Goal: Task Accomplishment & Management: Manage account settings

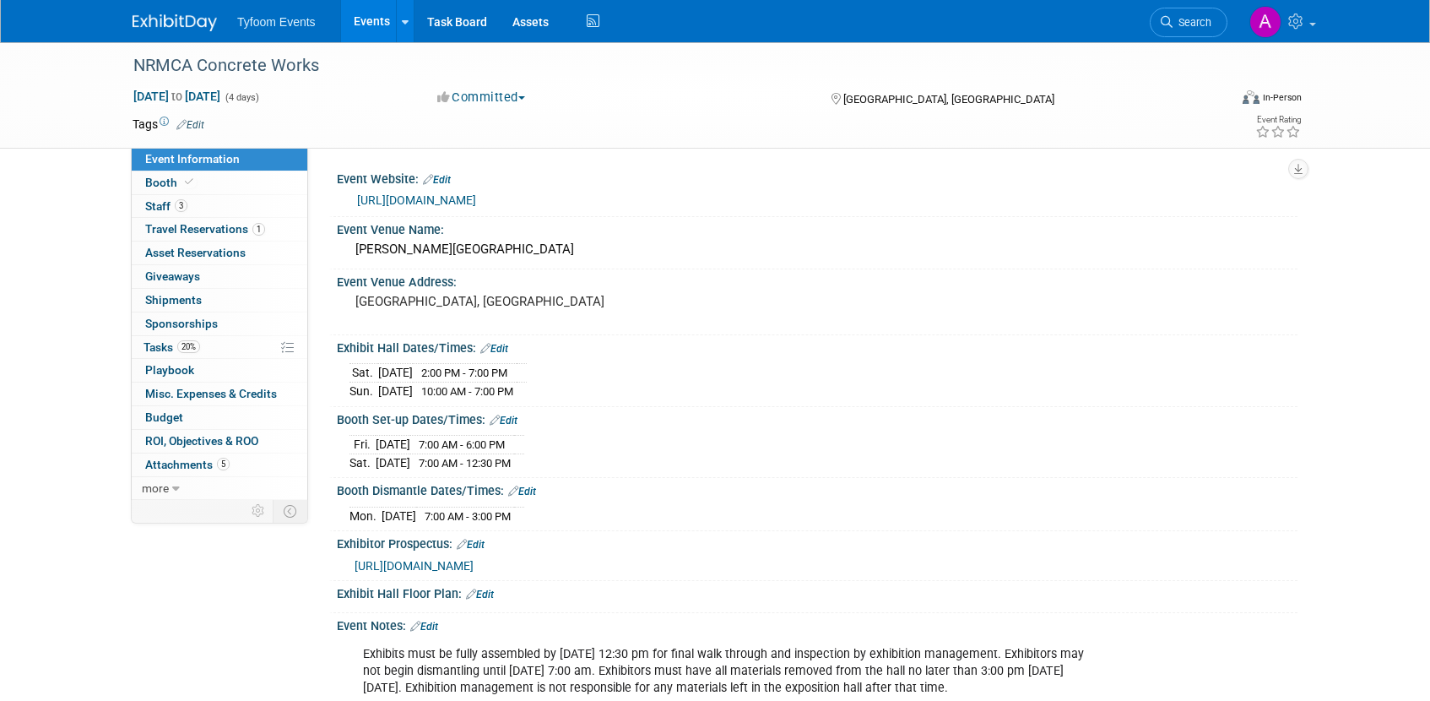
click at [358, 24] on link "Events" at bounding box center [372, 21] width 62 height 42
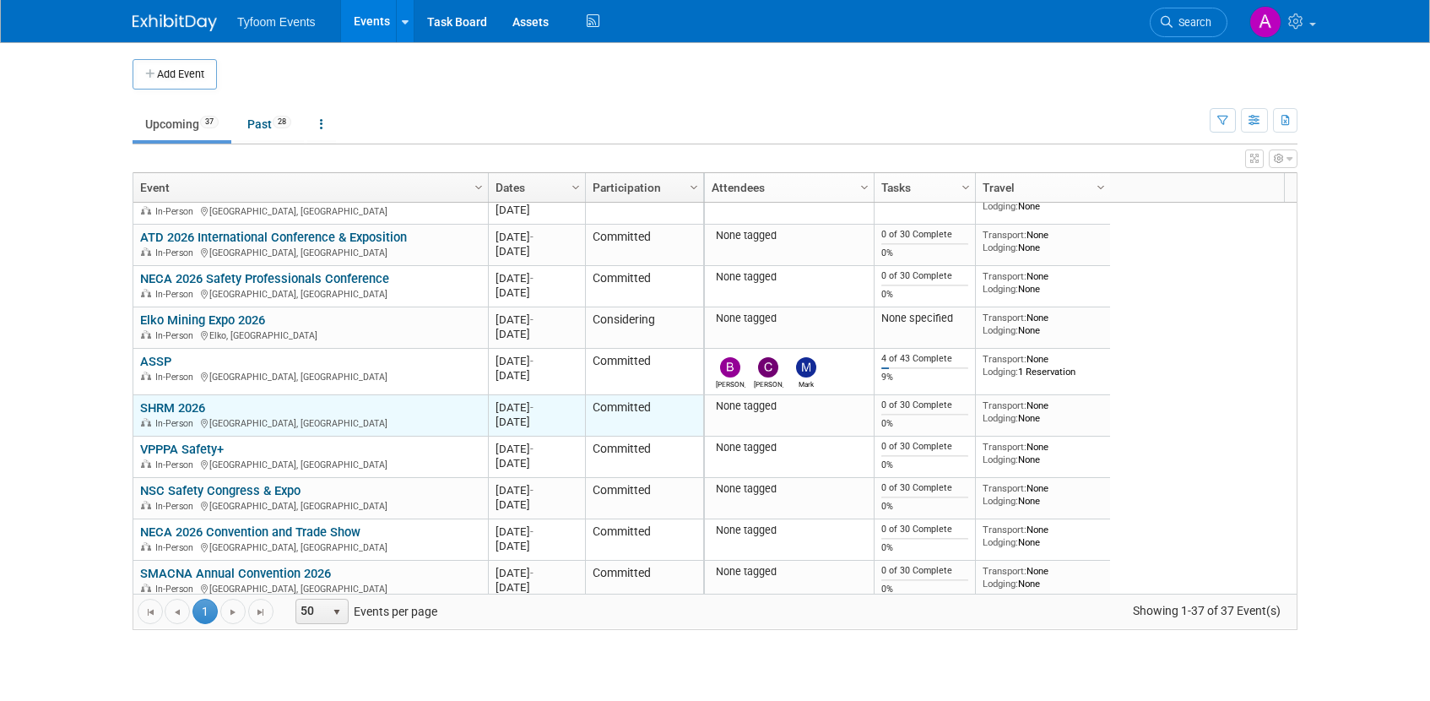
scroll to position [1225, 0]
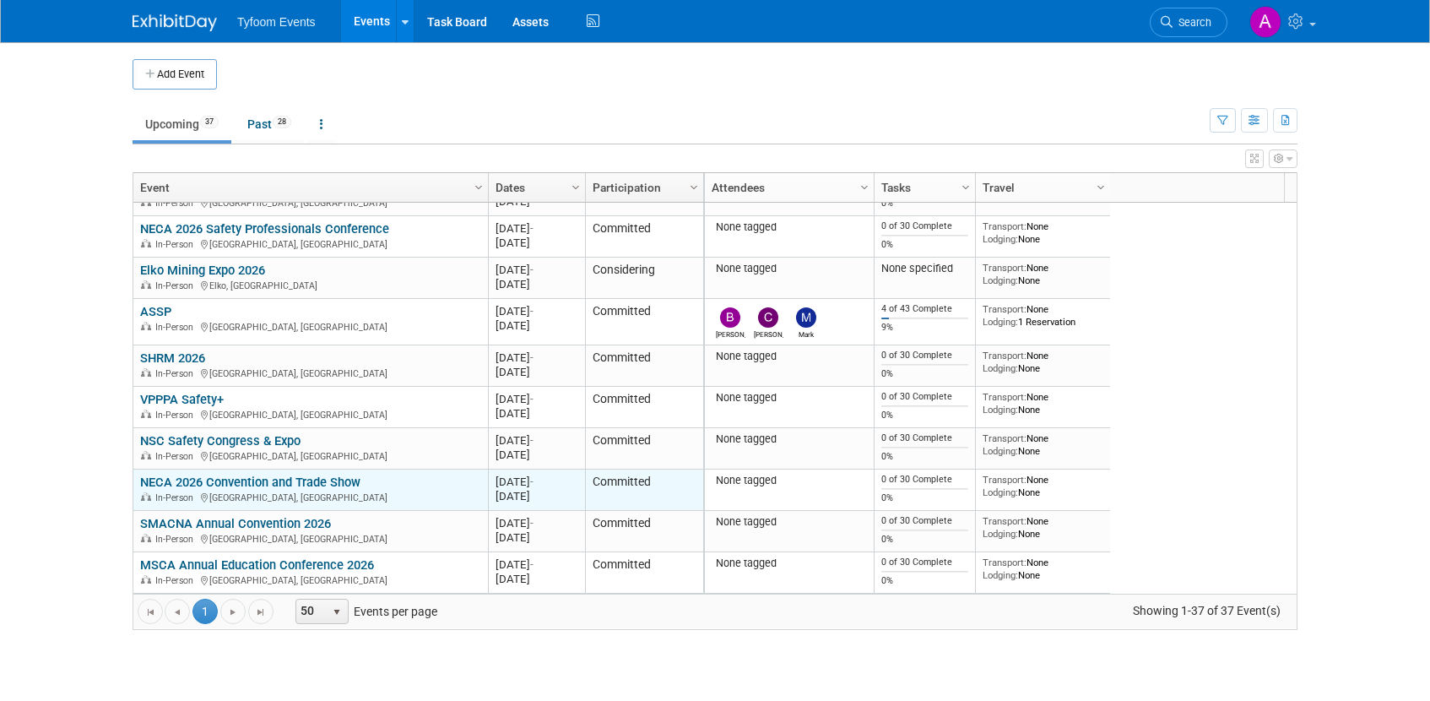
click at [183, 480] on link "NECA 2026 Convention and Trade Show" at bounding box center [250, 482] width 220 height 15
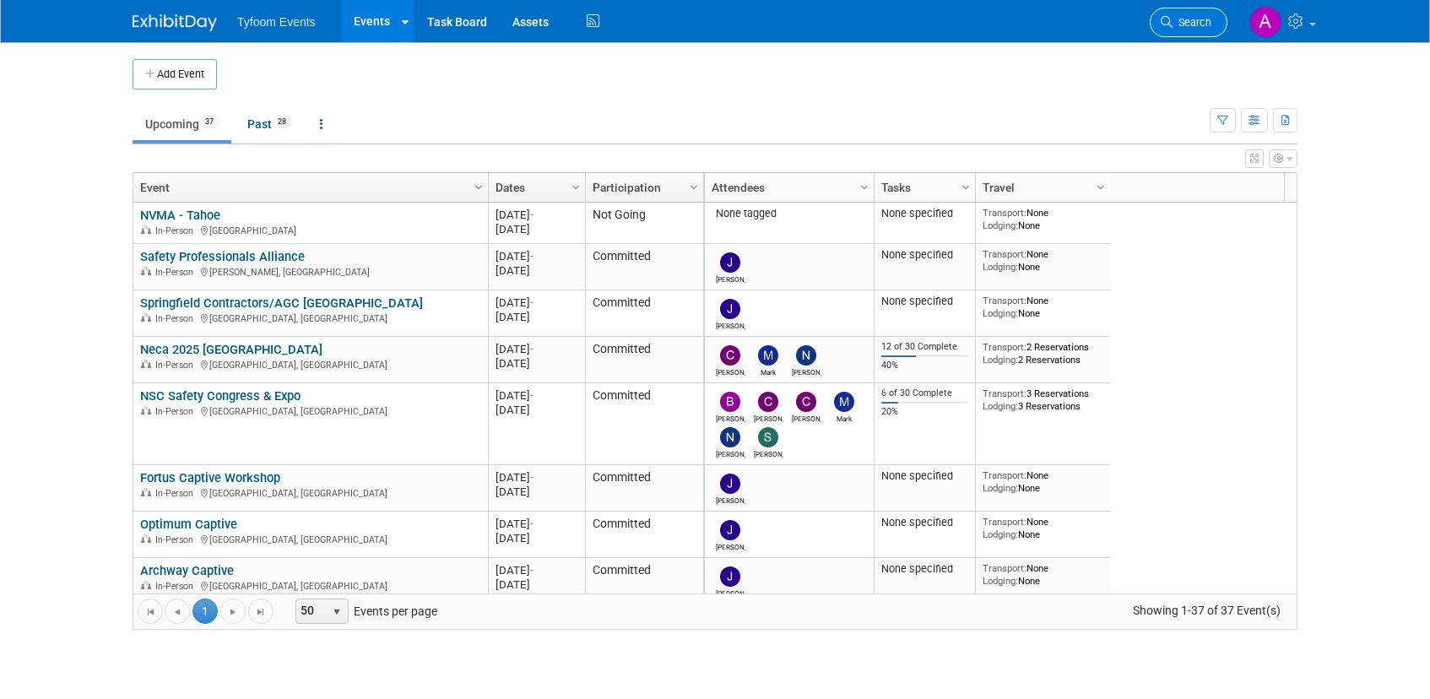
click at [1194, 19] on span "Search" at bounding box center [1192, 22] width 39 height 13
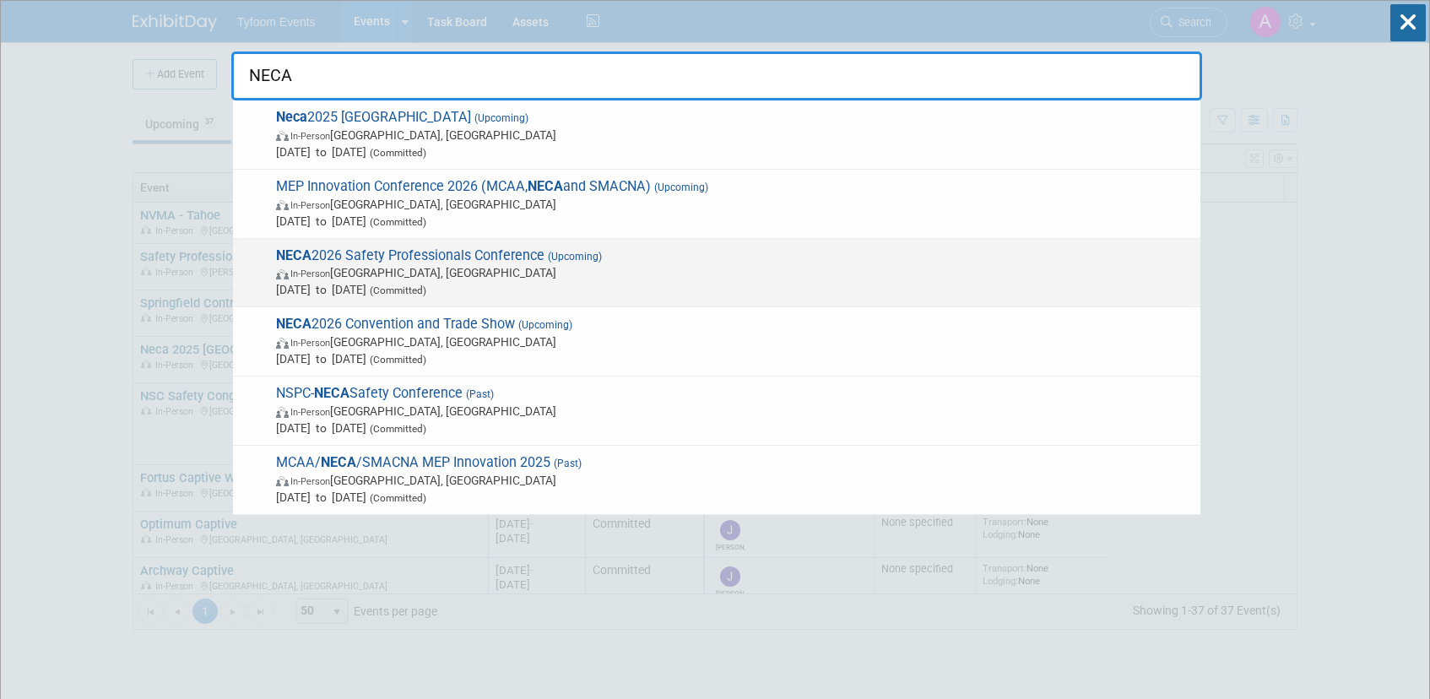
type input "NECA"
click at [439, 250] on span "NECA 2026 Safety Professionals Conference (Upcoming) In-Person Atlanta, GA May …" at bounding box center [731, 273] width 921 height 52
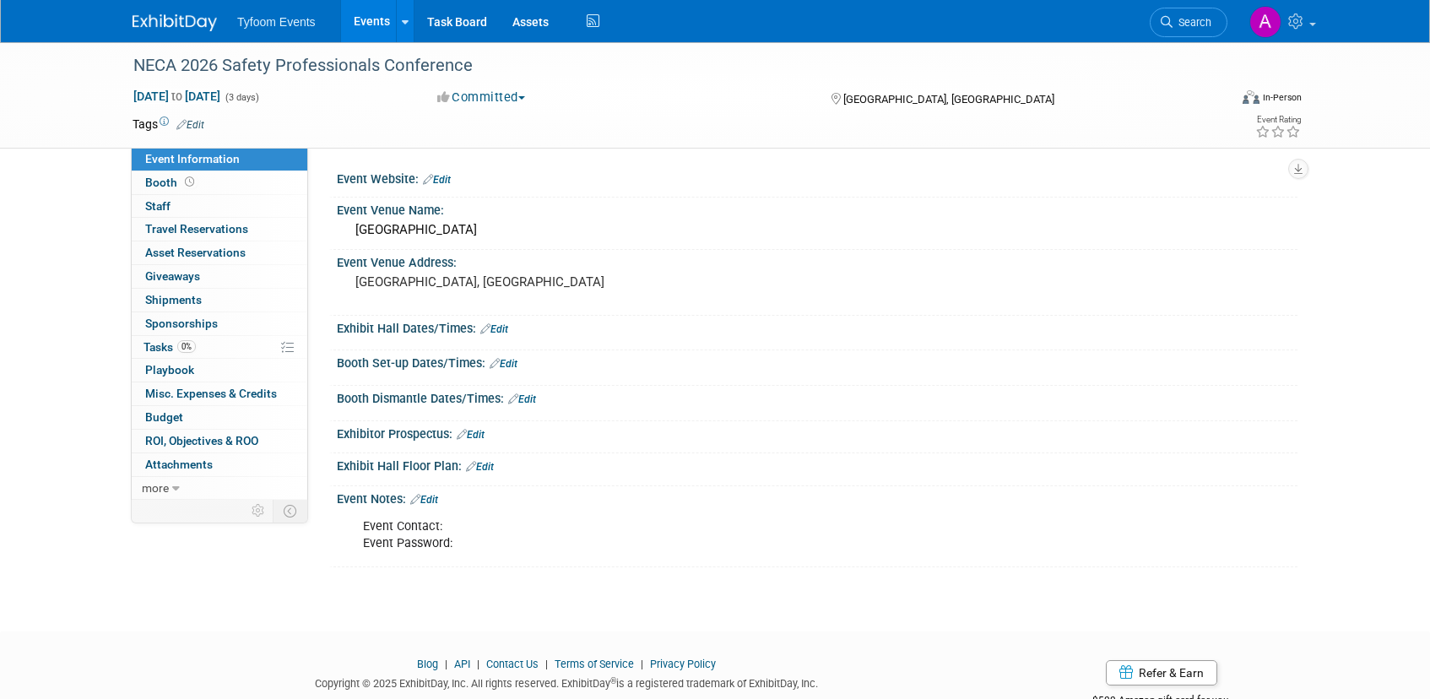
drag, startPoint x: 472, startPoint y: 61, endPoint x: 99, endPoint y: 34, distance: 374.2
click at [92, 31] on body "Tyfoom Events Events Add Event Bulk Upload Events Shareable Event Boards Recent…" at bounding box center [715, 349] width 1430 height 699
click at [659, 257] on div "Event Venue Address:" at bounding box center [817, 260] width 961 height 21
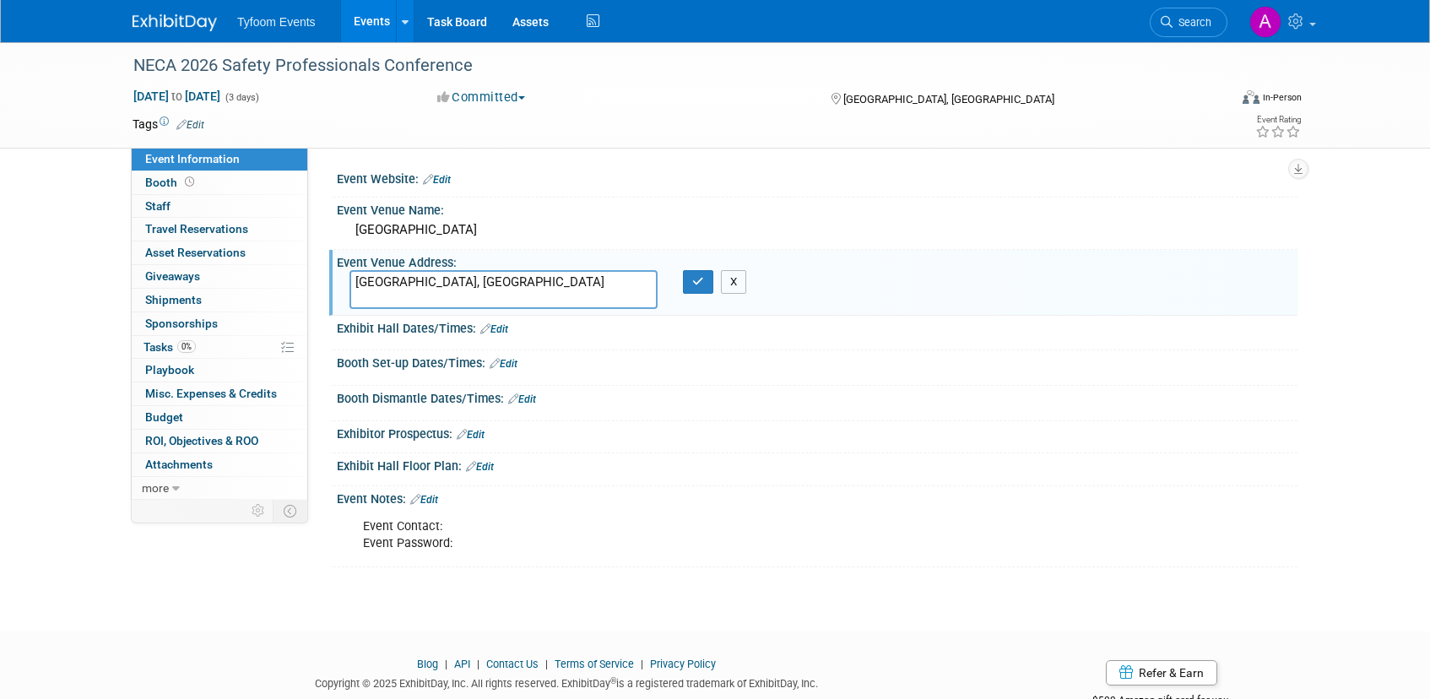
drag, startPoint x: 732, startPoint y: 285, endPoint x: 643, endPoint y: 144, distance: 167.7
click at [732, 281] on button "X" at bounding box center [734, 282] width 26 height 24
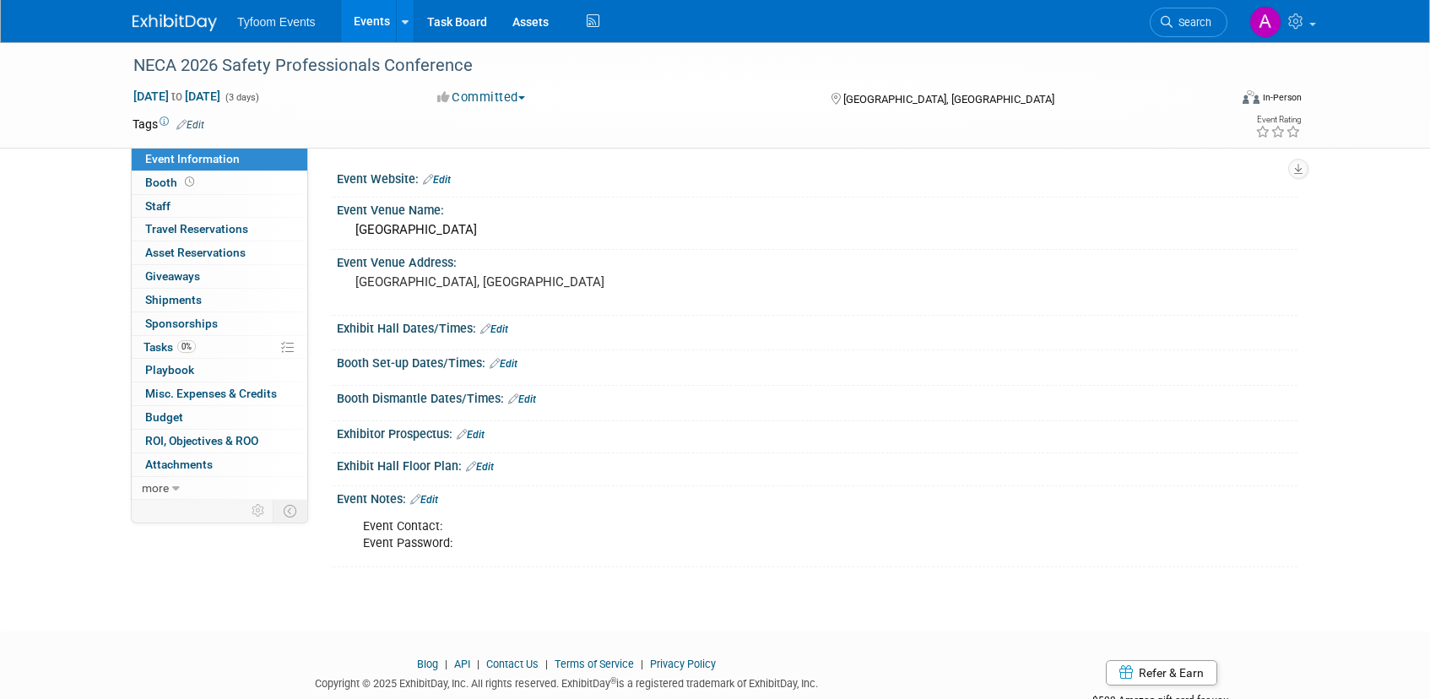
click at [365, 24] on link "Events" at bounding box center [372, 21] width 62 height 42
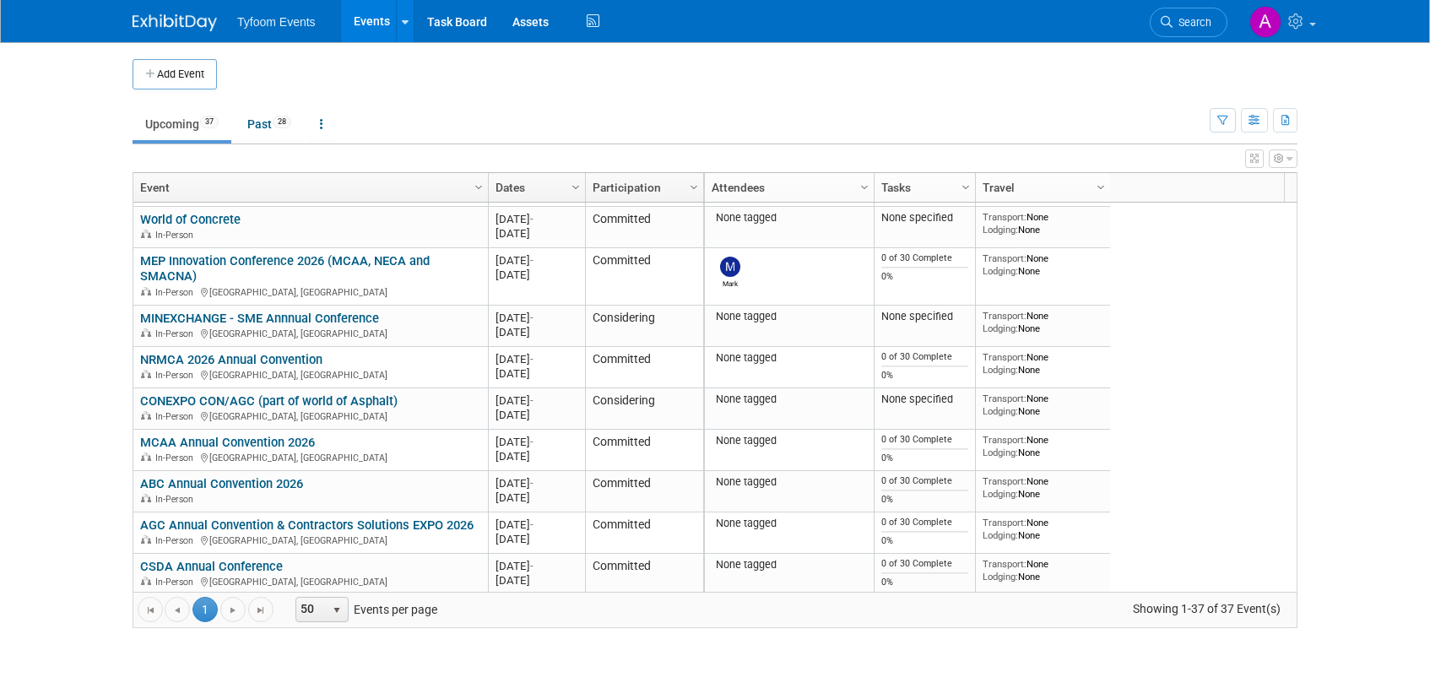
scroll to position [1274, 0]
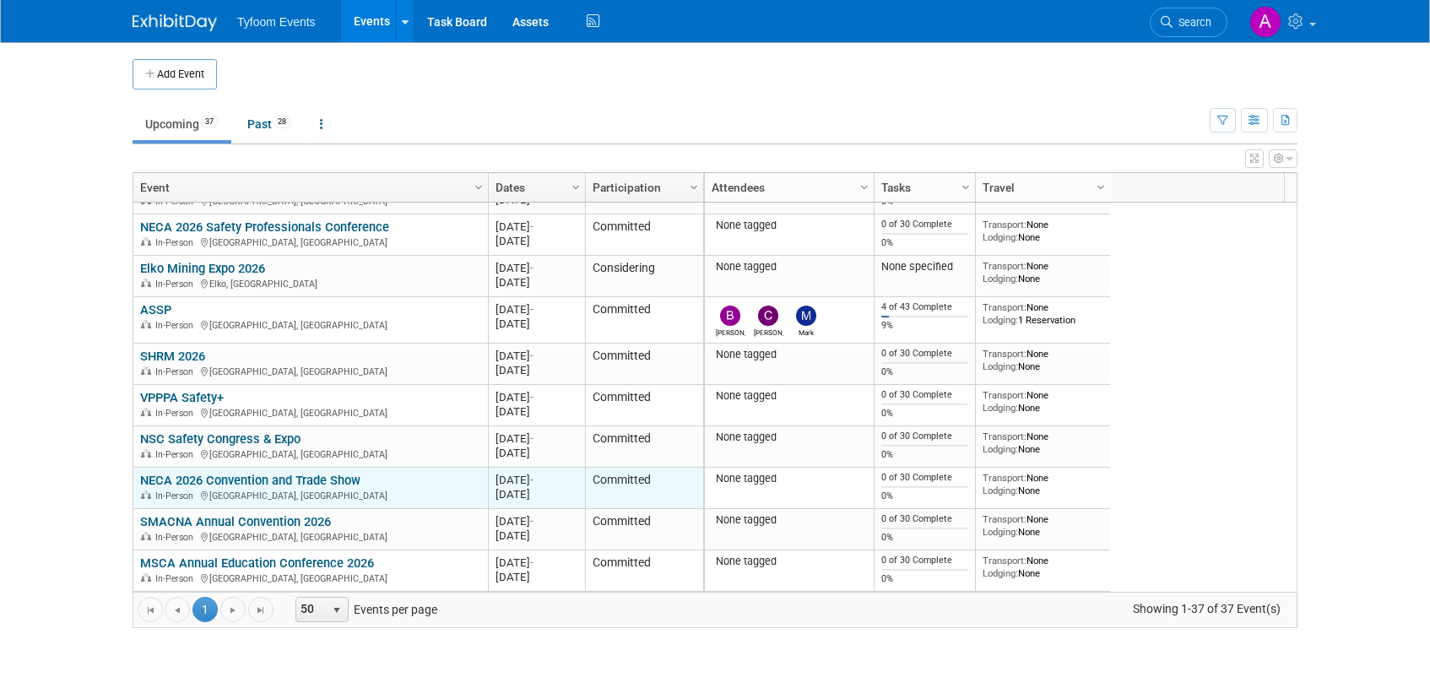
click at [220, 480] on link "NECA 2026 Convention and Trade Show" at bounding box center [250, 480] width 220 height 15
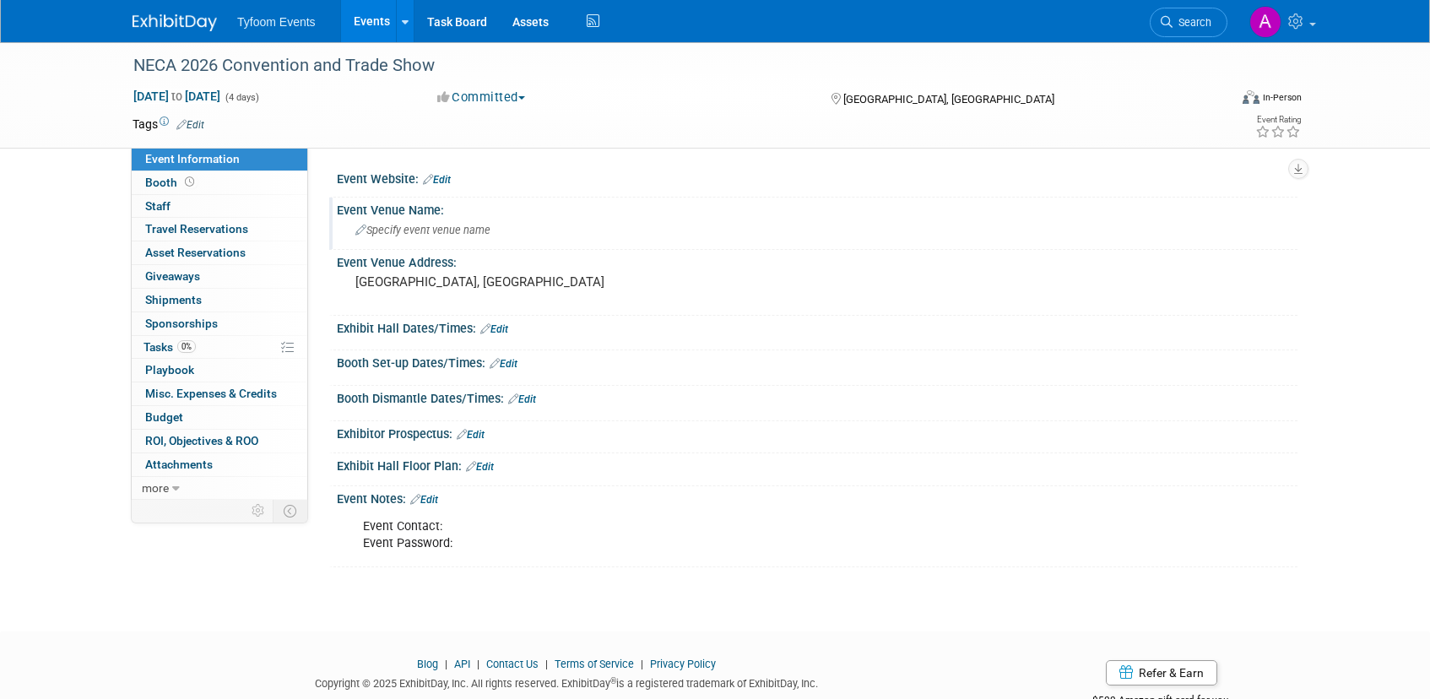
click at [445, 231] on span "Specify event venue name" at bounding box center [422, 230] width 135 height 13
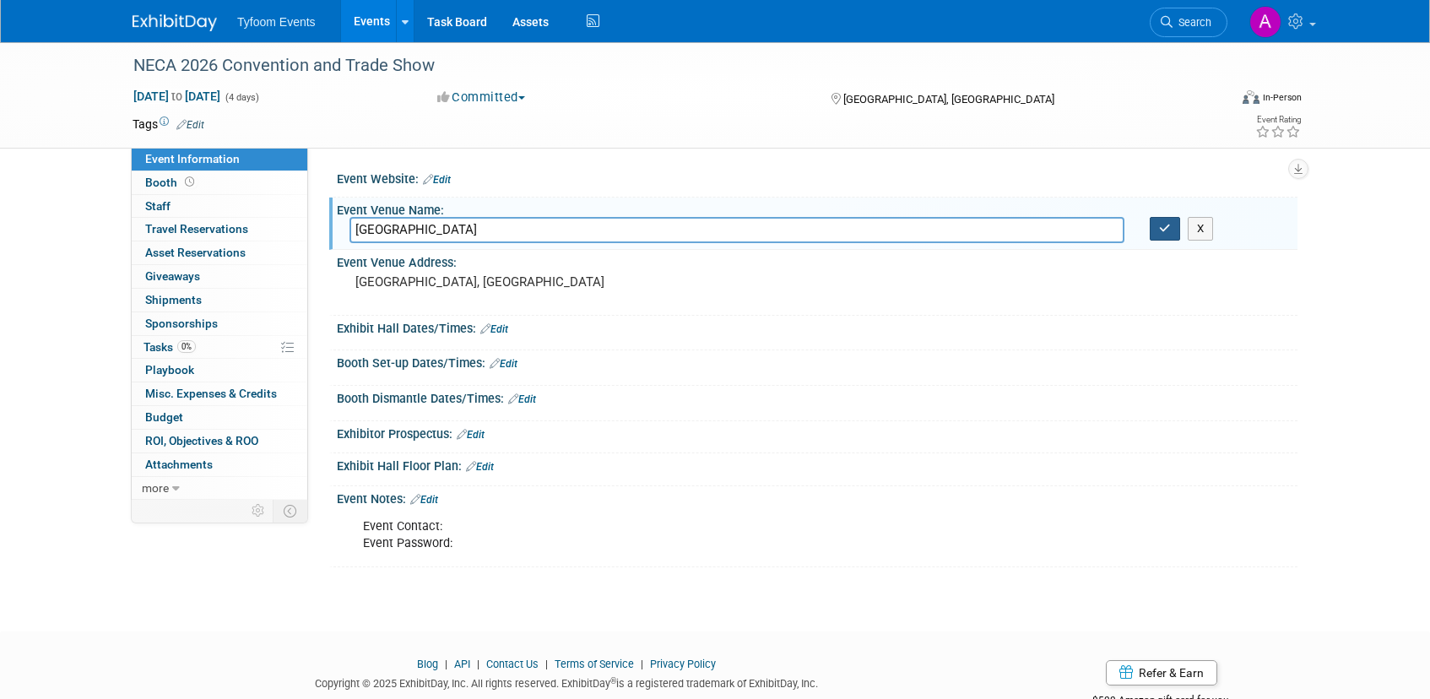
type input "[GEOGRAPHIC_DATA]"
click at [1166, 238] on button "button" at bounding box center [1165, 229] width 30 height 24
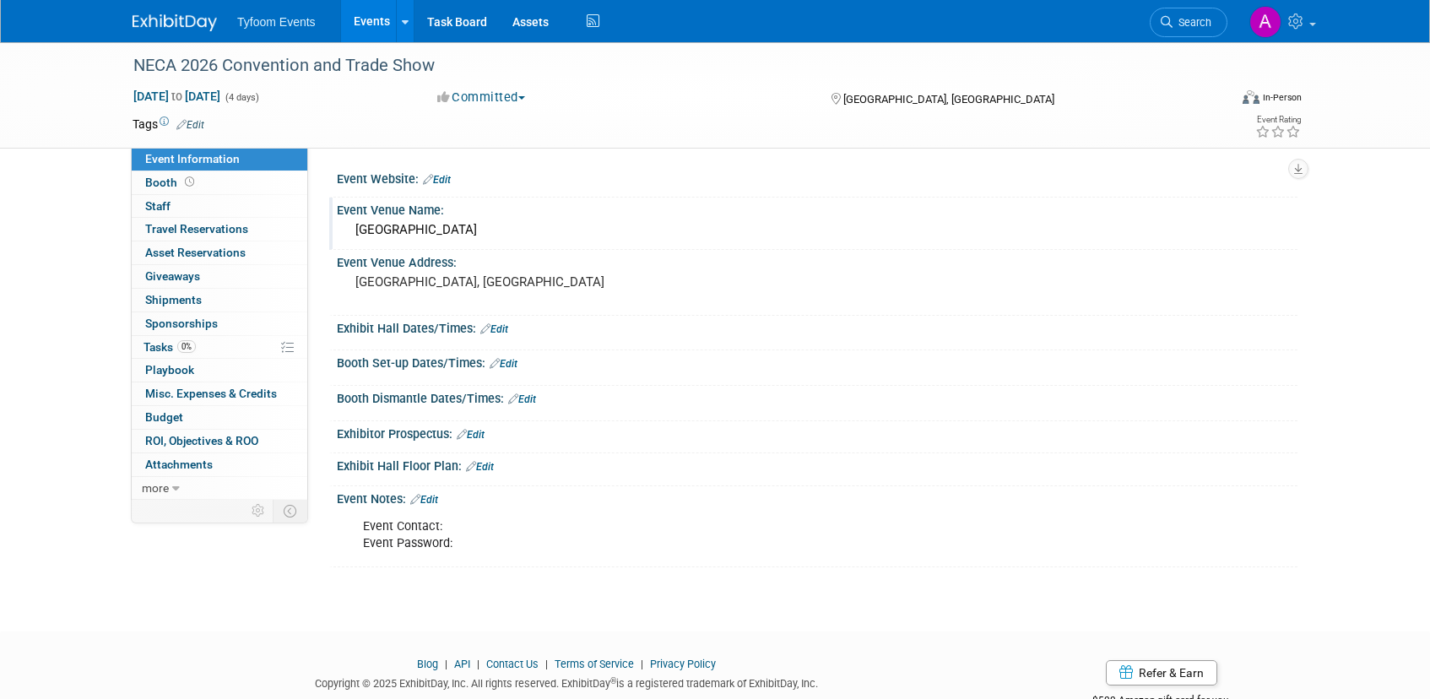
click at [488, 466] on link "Edit" at bounding box center [480, 467] width 28 height 12
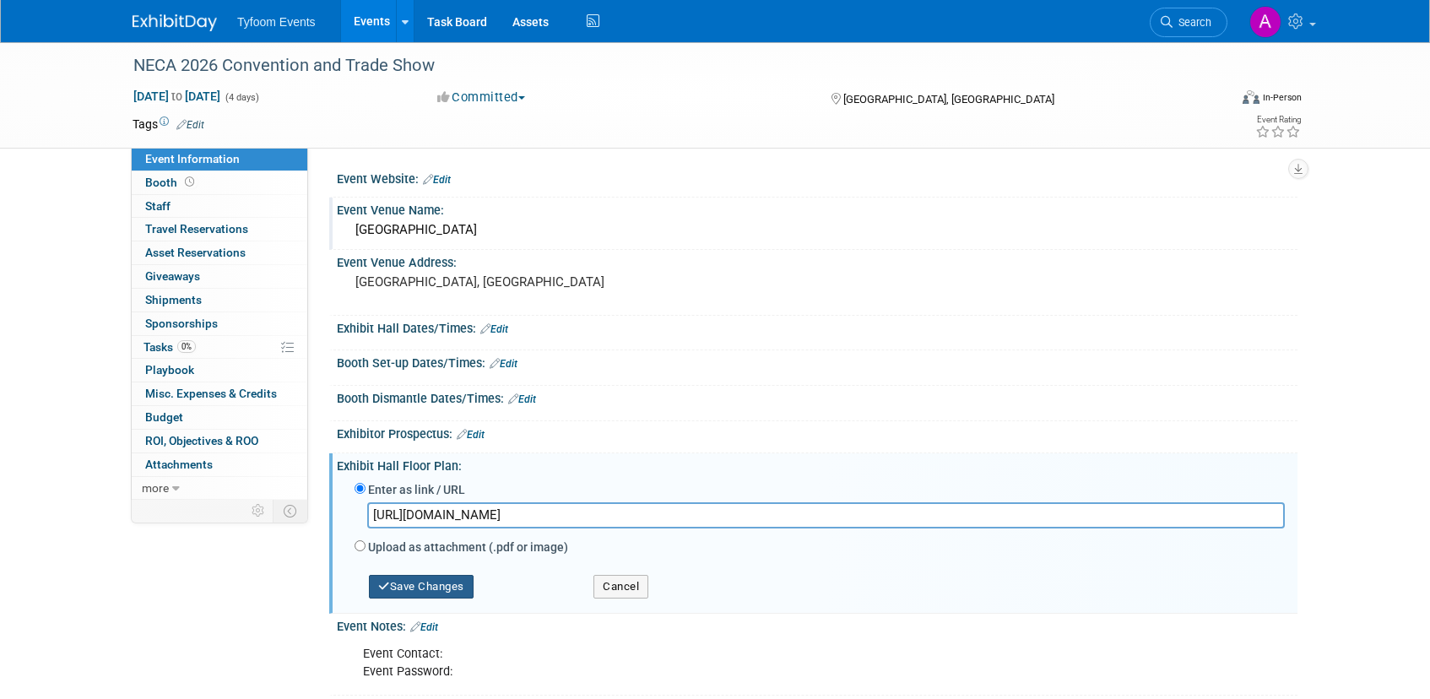
type input "[URL][DOMAIN_NAME]"
click at [407, 583] on button "Save Changes" at bounding box center [421, 587] width 105 height 24
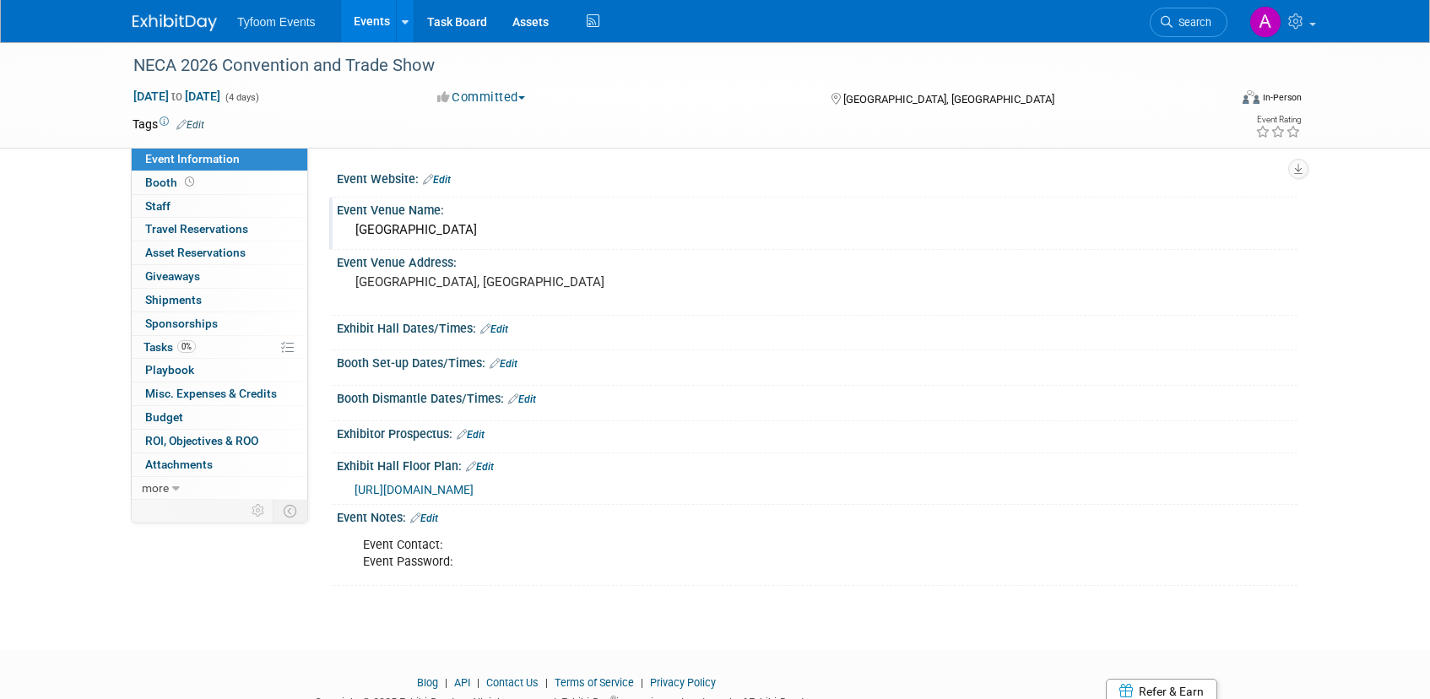
click at [365, 23] on link "Events" at bounding box center [372, 21] width 62 height 42
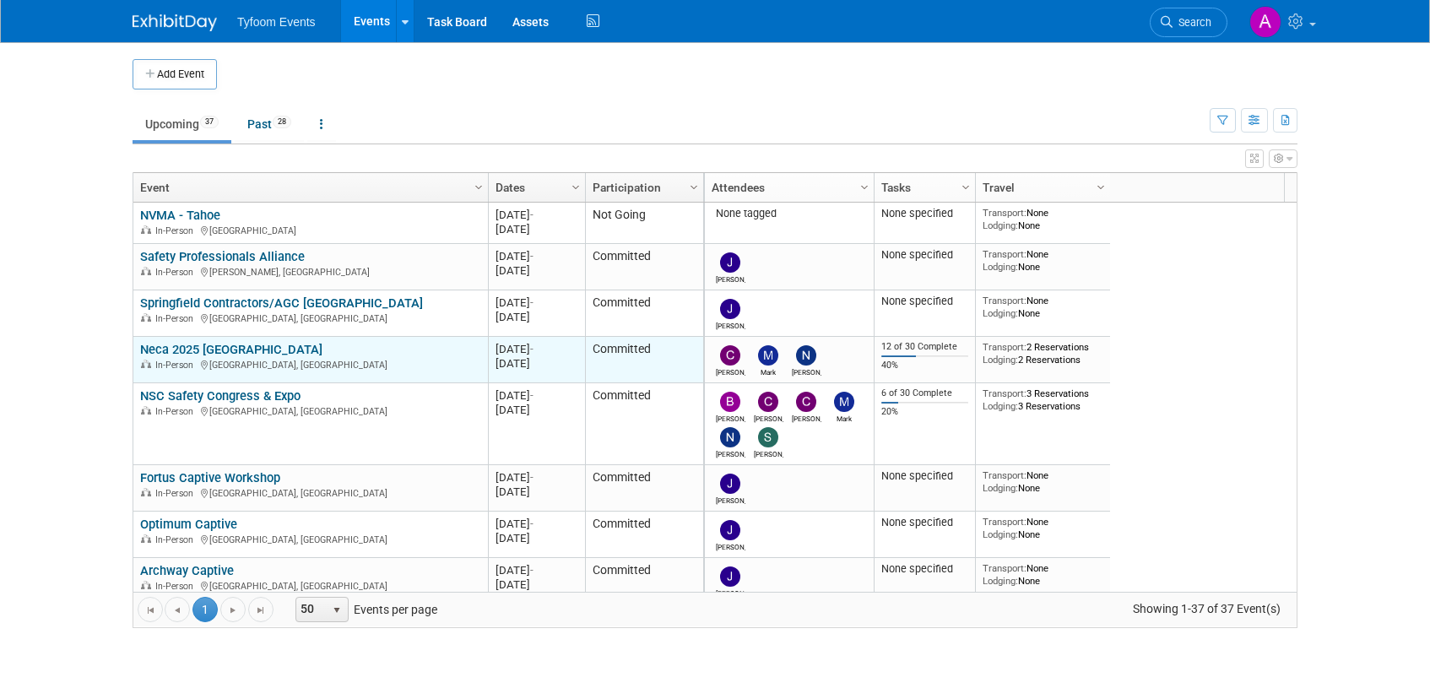
click at [191, 352] on link "Neca 2025 [GEOGRAPHIC_DATA]" at bounding box center [231, 349] width 182 height 15
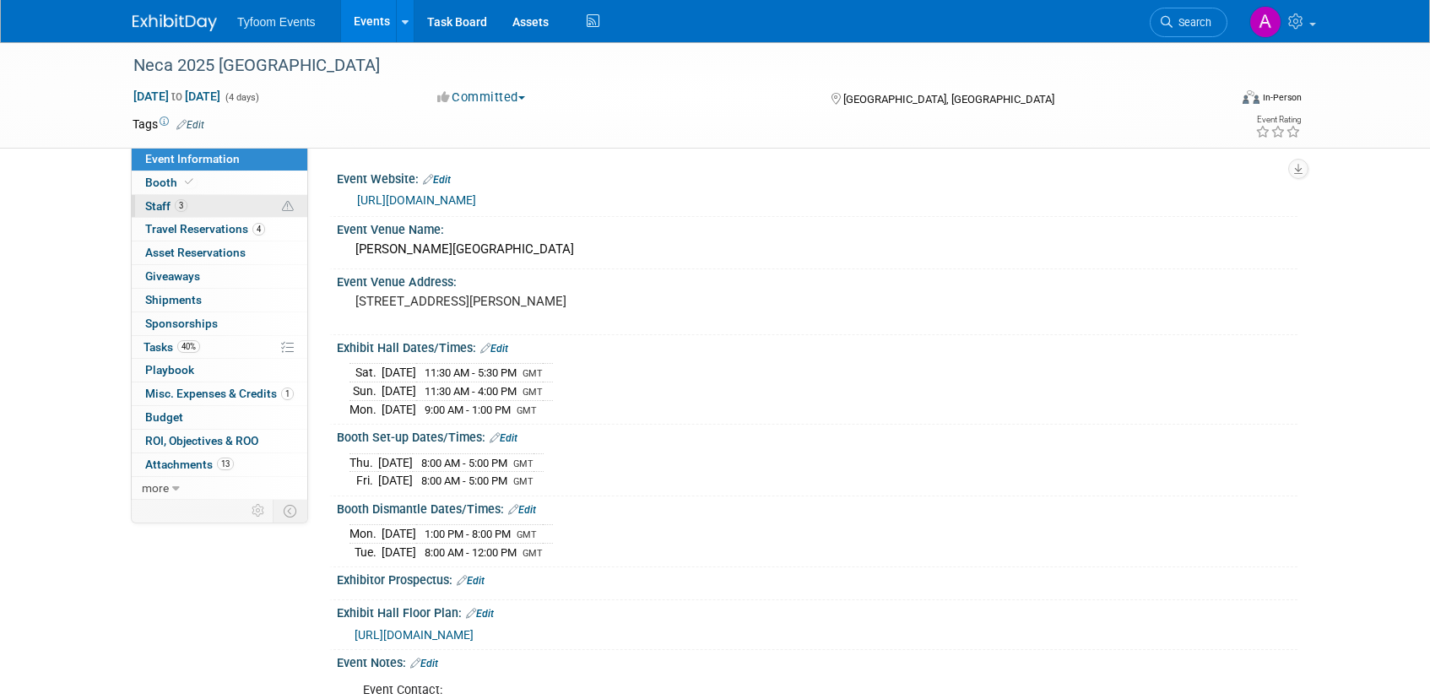
click at [164, 209] on span "Staff 3" at bounding box center [166, 206] width 42 height 14
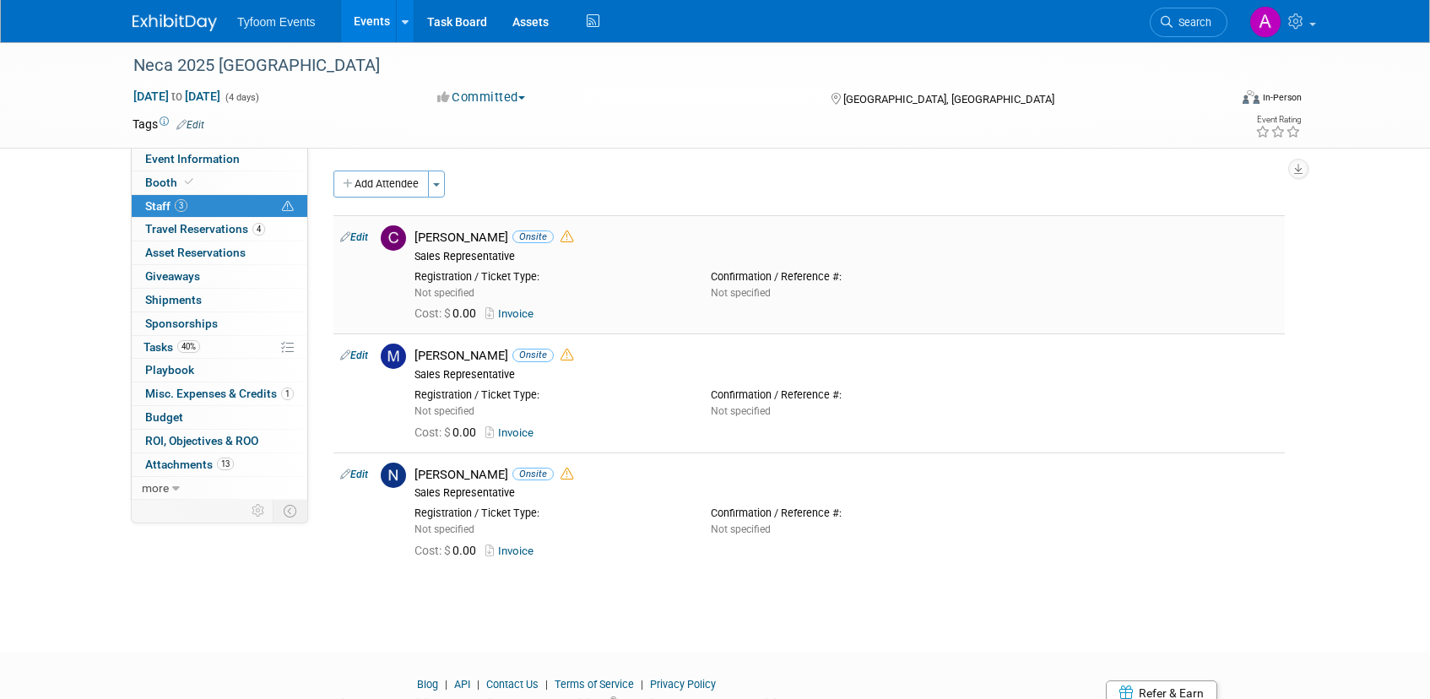
click at [511, 312] on link "Invoice" at bounding box center [513, 313] width 55 height 13
click at [364, 25] on link "Events" at bounding box center [372, 21] width 62 height 42
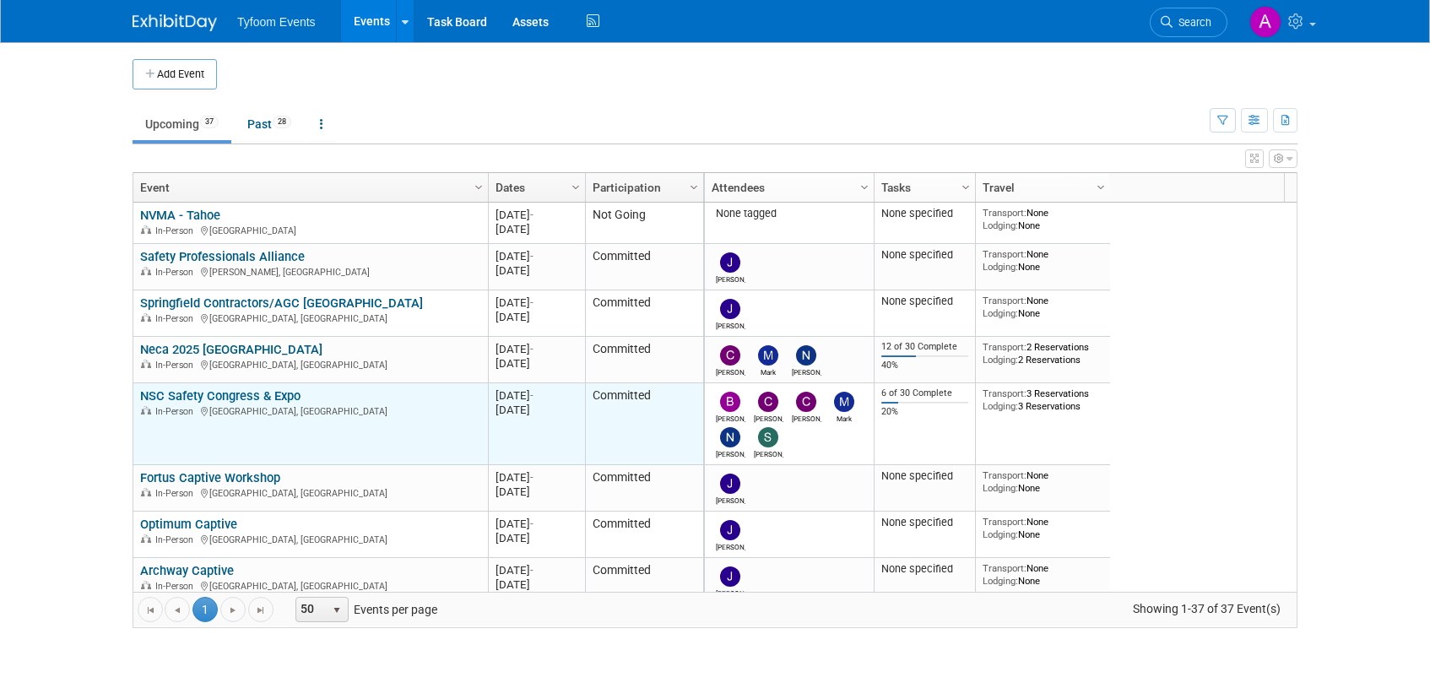
click at [193, 395] on link "NSC Safety Congress & Expo" at bounding box center [220, 395] width 160 height 15
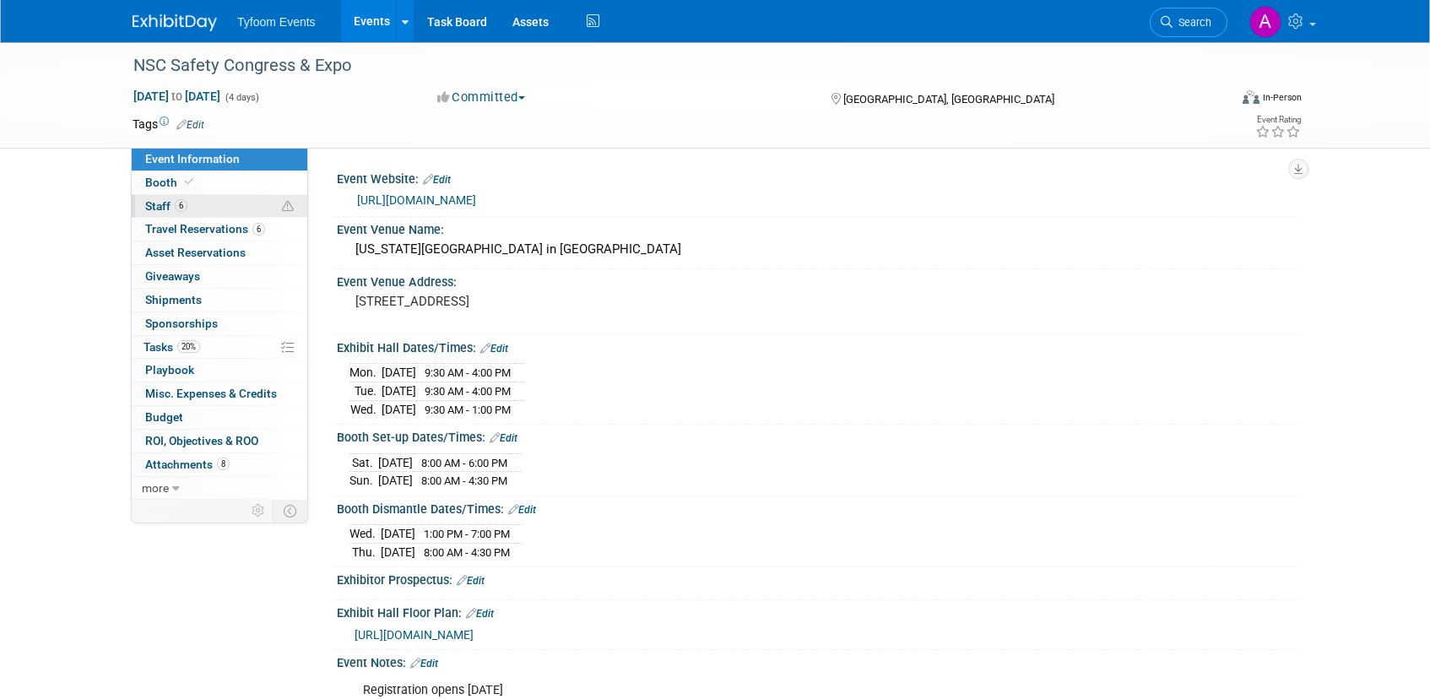
click at [162, 208] on span "Staff 6" at bounding box center [166, 206] width 42 height 14
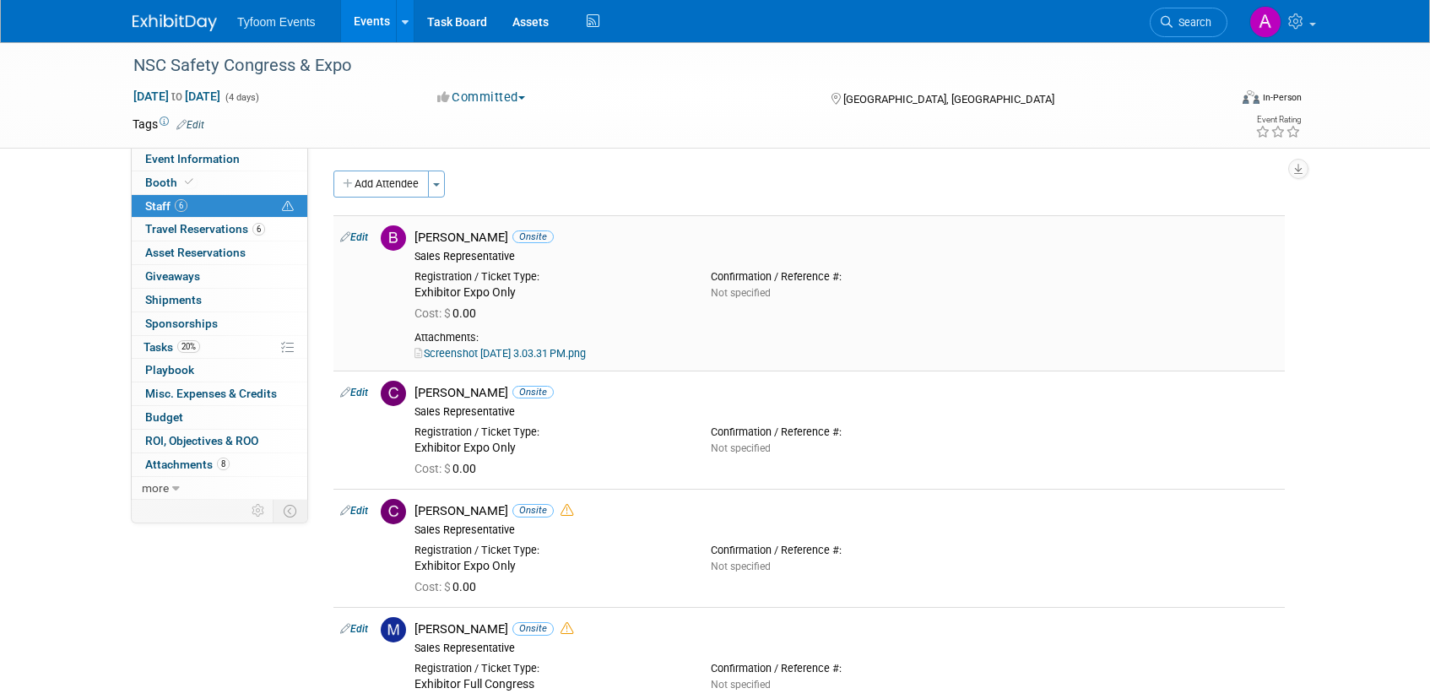
click at [470, 352] on link "Screenshot [DATE] 3.03.31 PM.png" at bounding box center [500, 353] width 171 height 13
click at [198, 231] on span "Travel Reservations 6" at bounding box center [205, 229] width 120 height 14
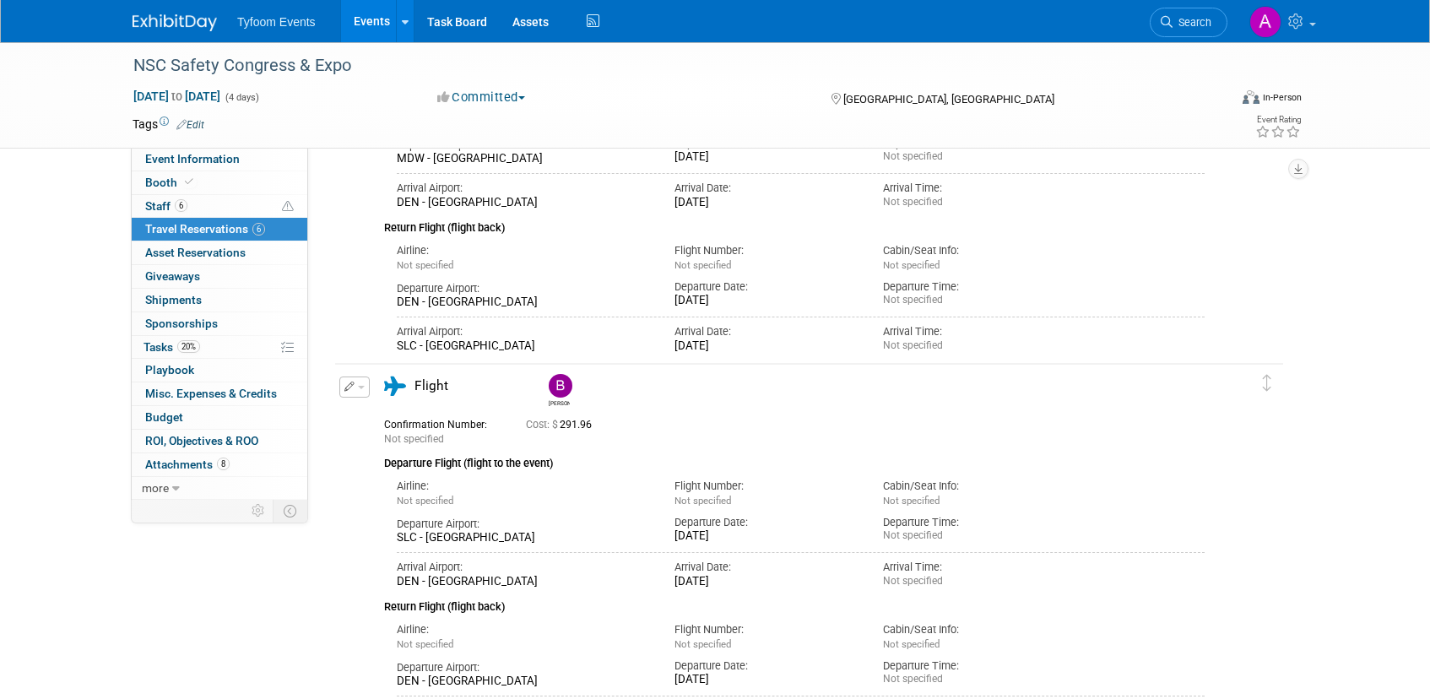
scroll to position [422, 0]
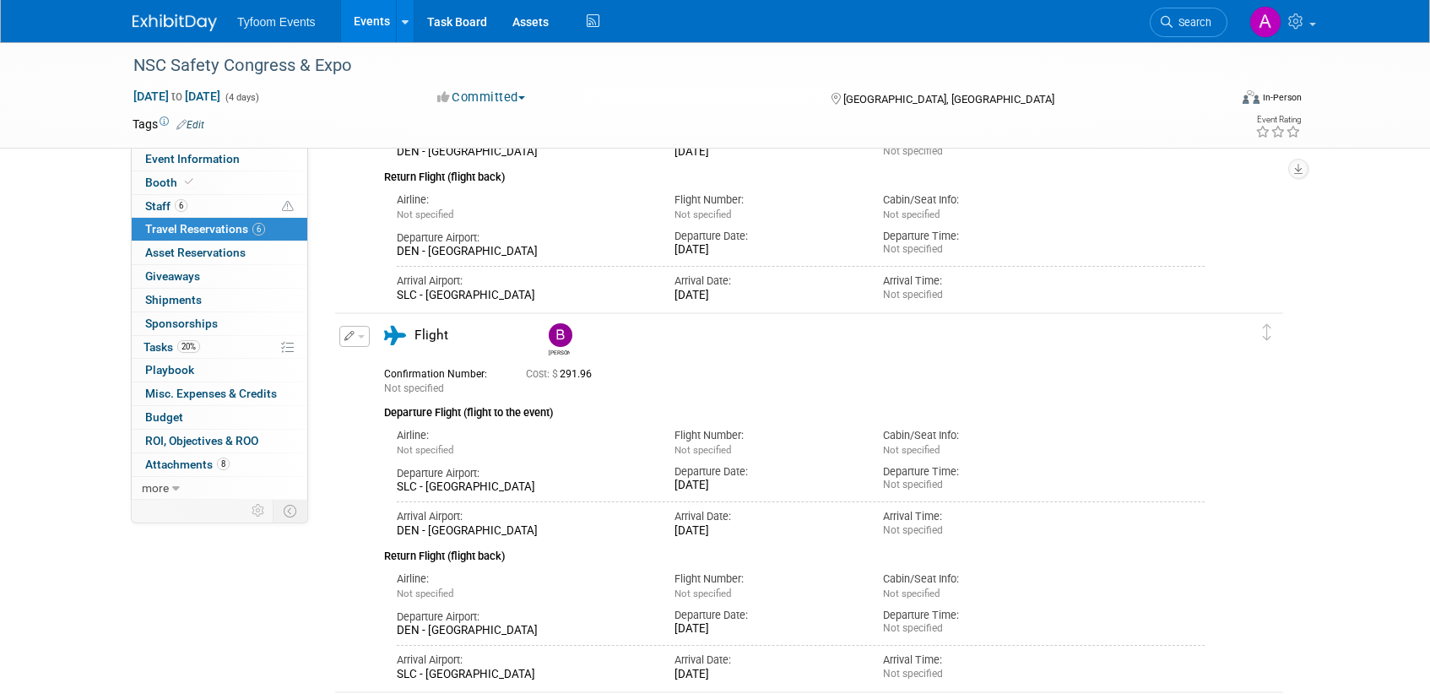
click at [354, 25] on link "Events" at bounding box center [372, 21] width 62 height 42
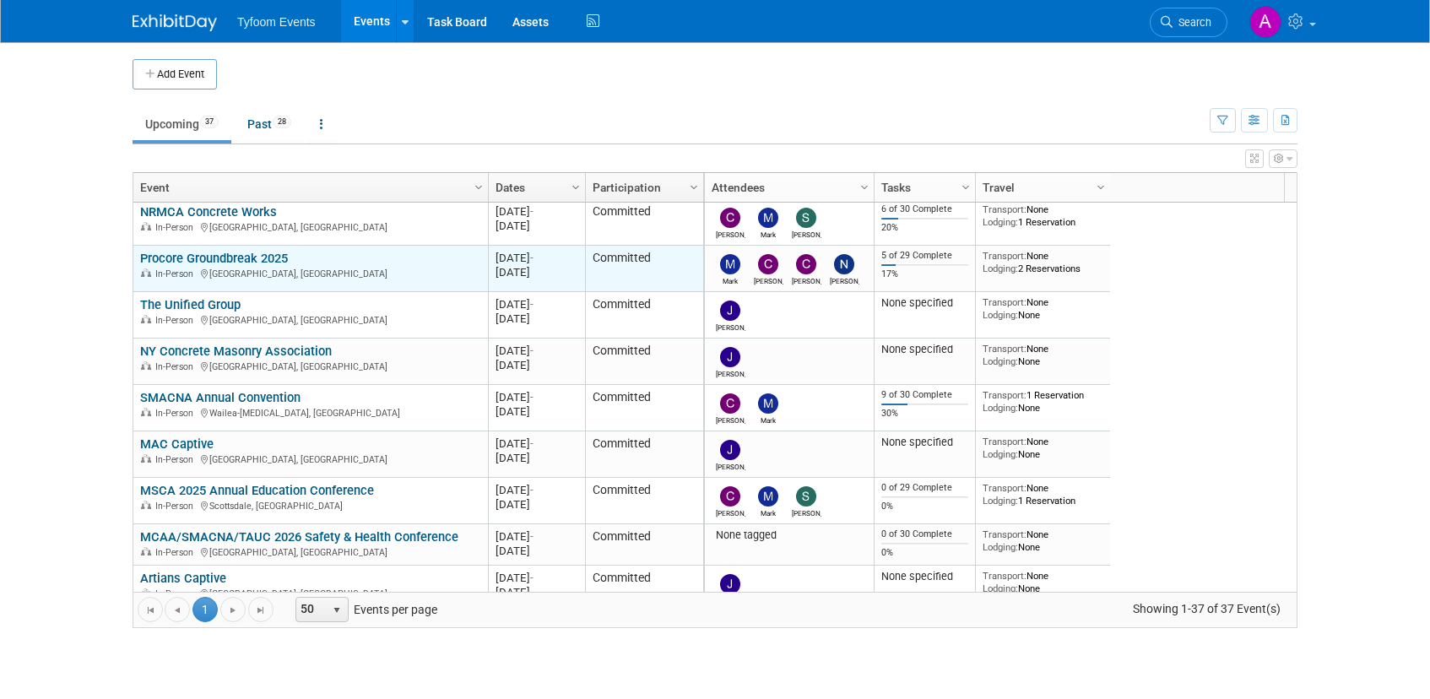
scroll to position [507, 0]
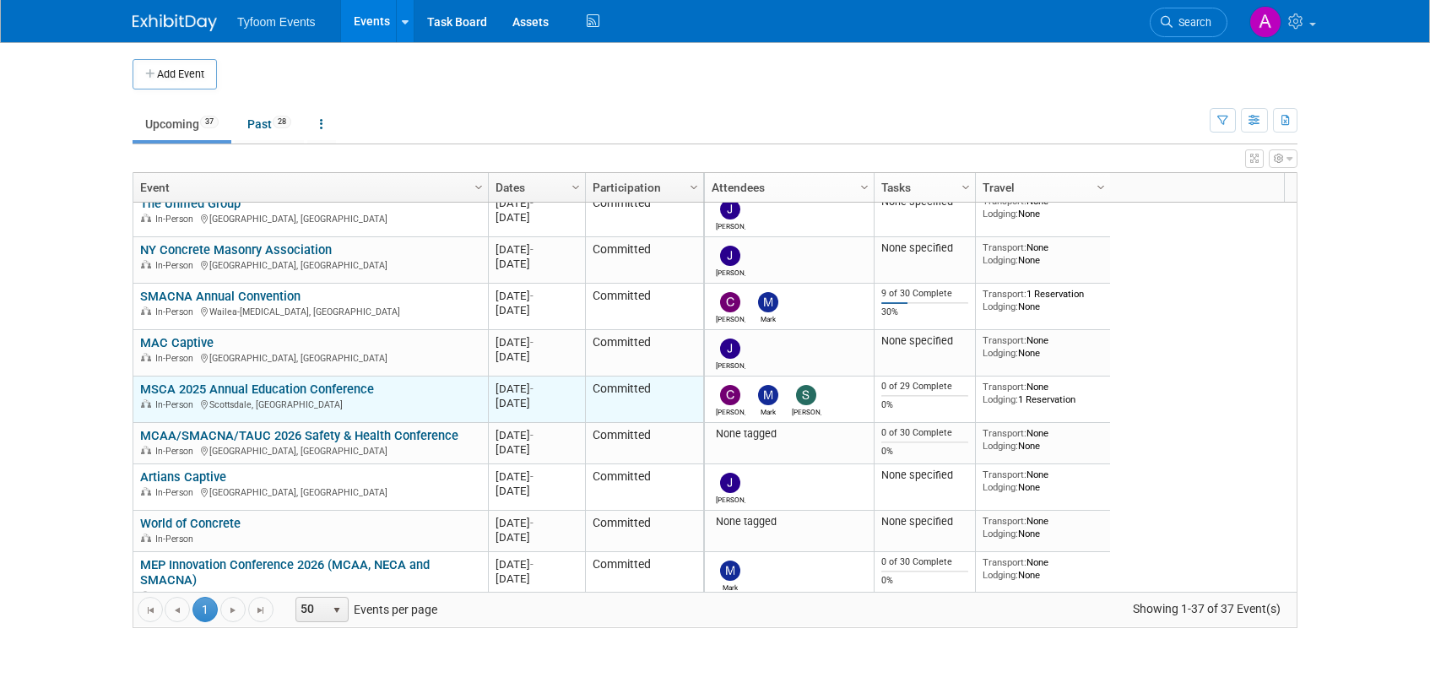
click at [314, 389] on link "MSCA 2025 Annual Education Conference" at bounding box center [257, 389] width 234 height 15
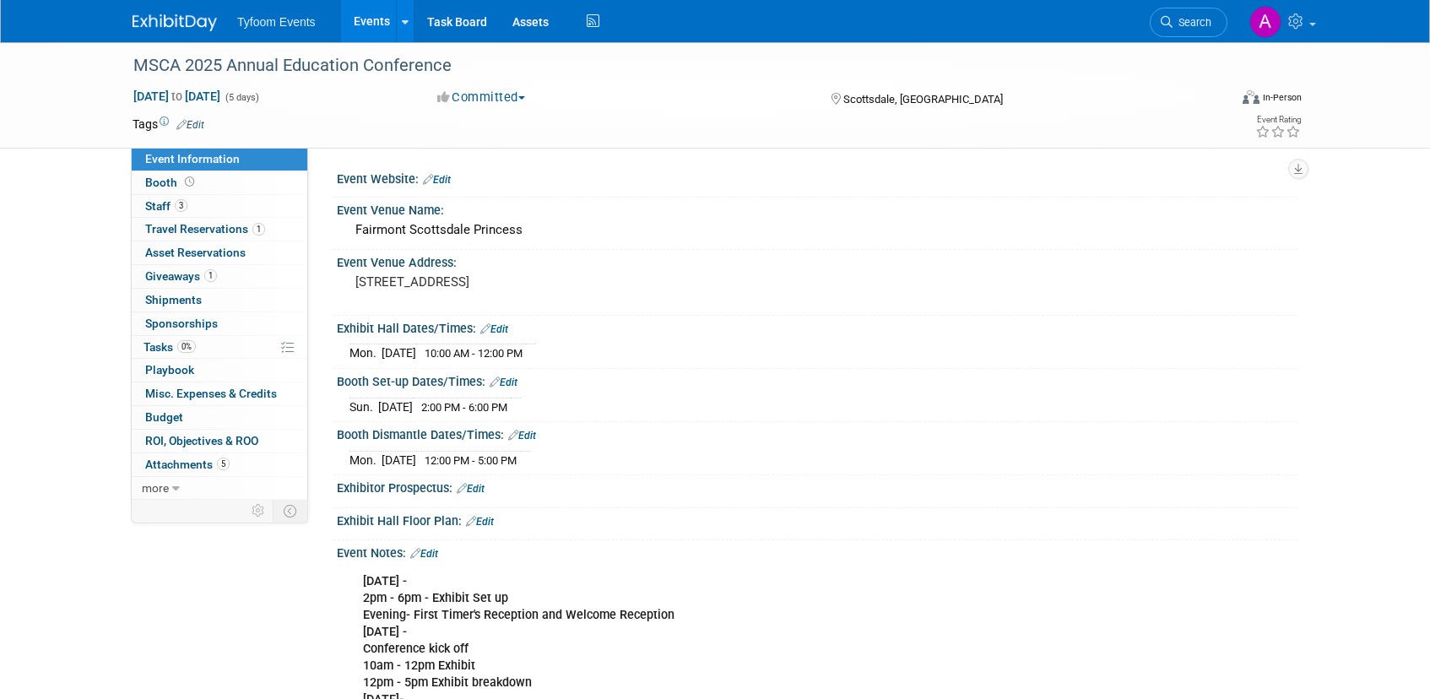
scroll to position [301, 0]
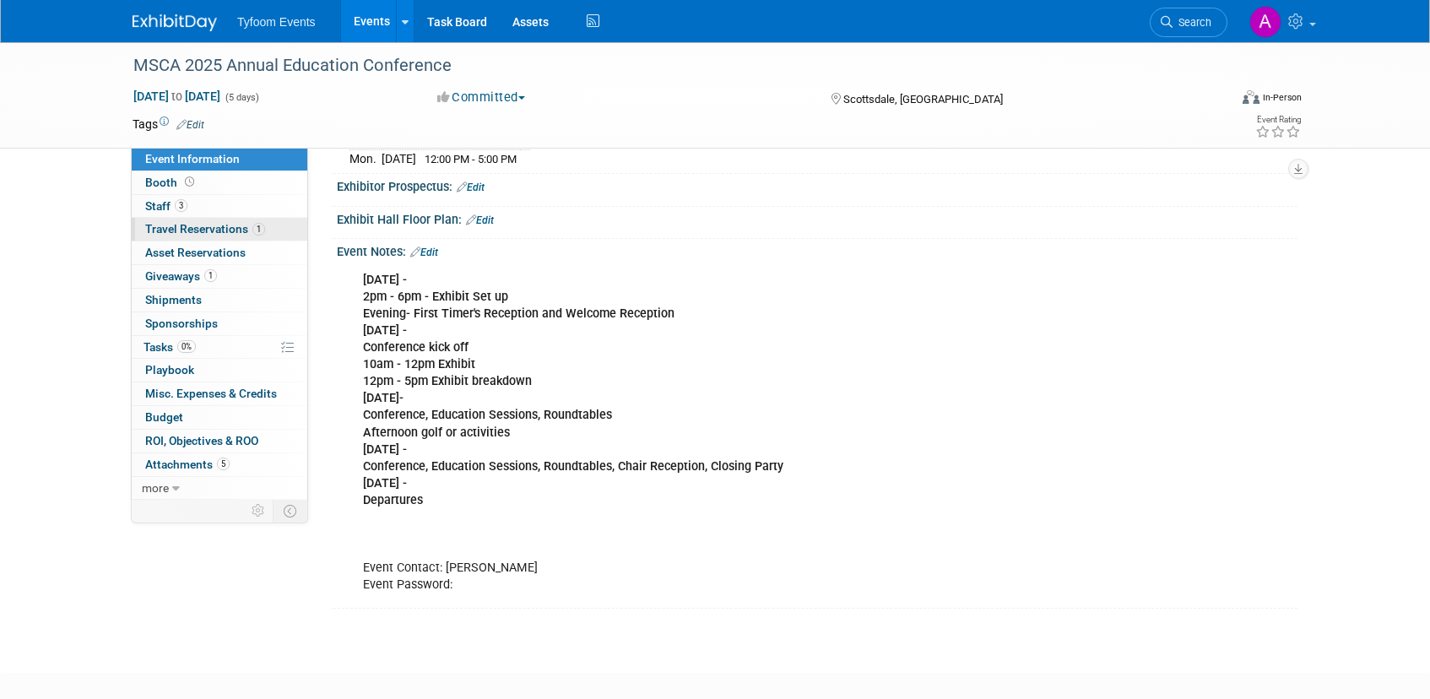
click at [225, 225] on span "Travel Reservations 1" at bounding box center [205, 229] width 120 height 14
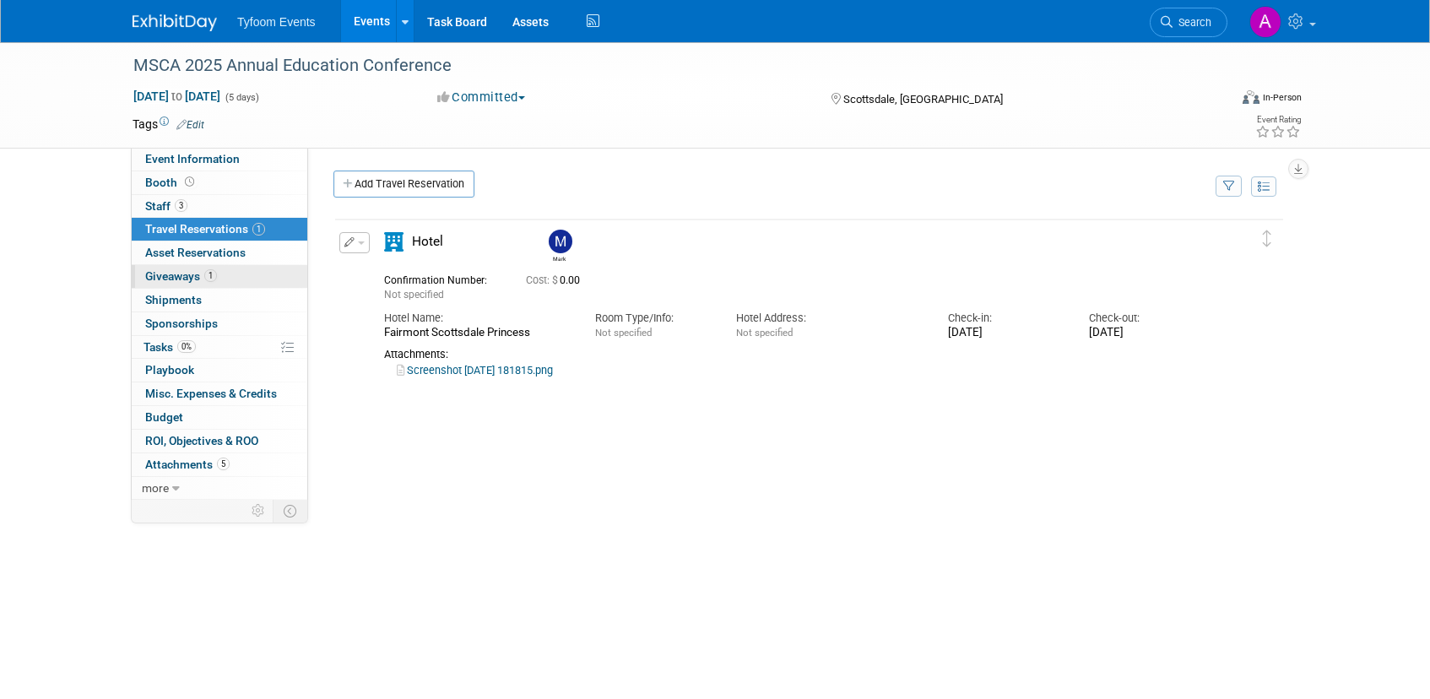
click at [193, 272] on span "Giveaways 1" at bounding box center [181, 276] width 72 height 14
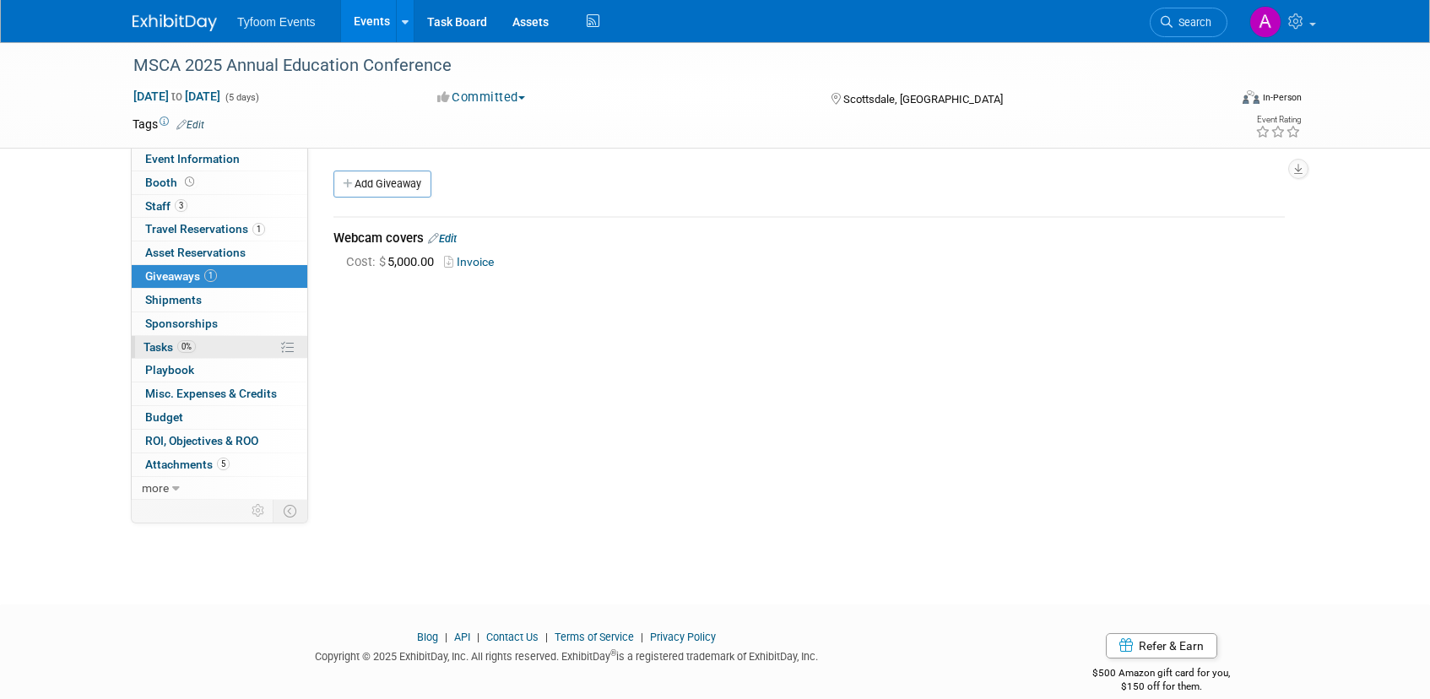
click at [174, 350] on span "Tasks 0%" at bounding box center [170, 347] width 52 height 14
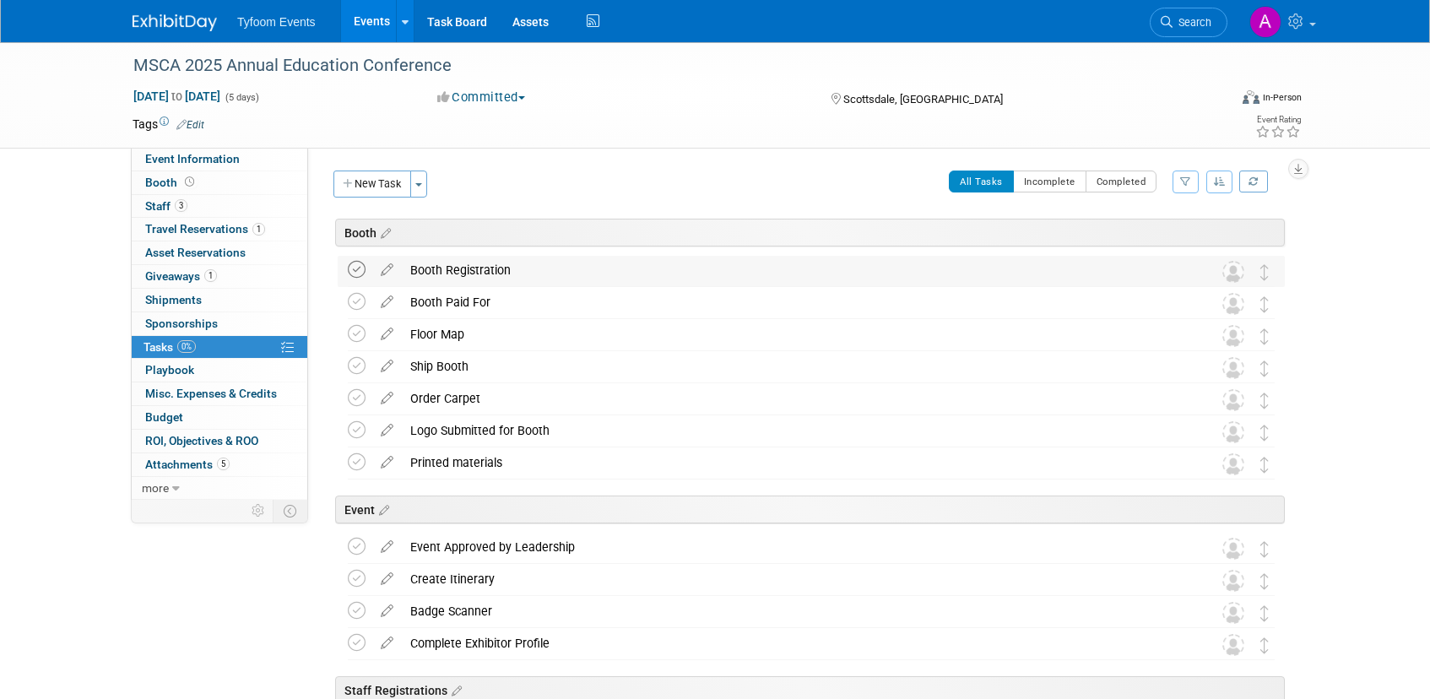
click at [361, 273] on icon at bounding box center [357, 270] width 18 height 18
click at [381, 19] on link "Events" at bounding box center [372, 21] width 62 height 42
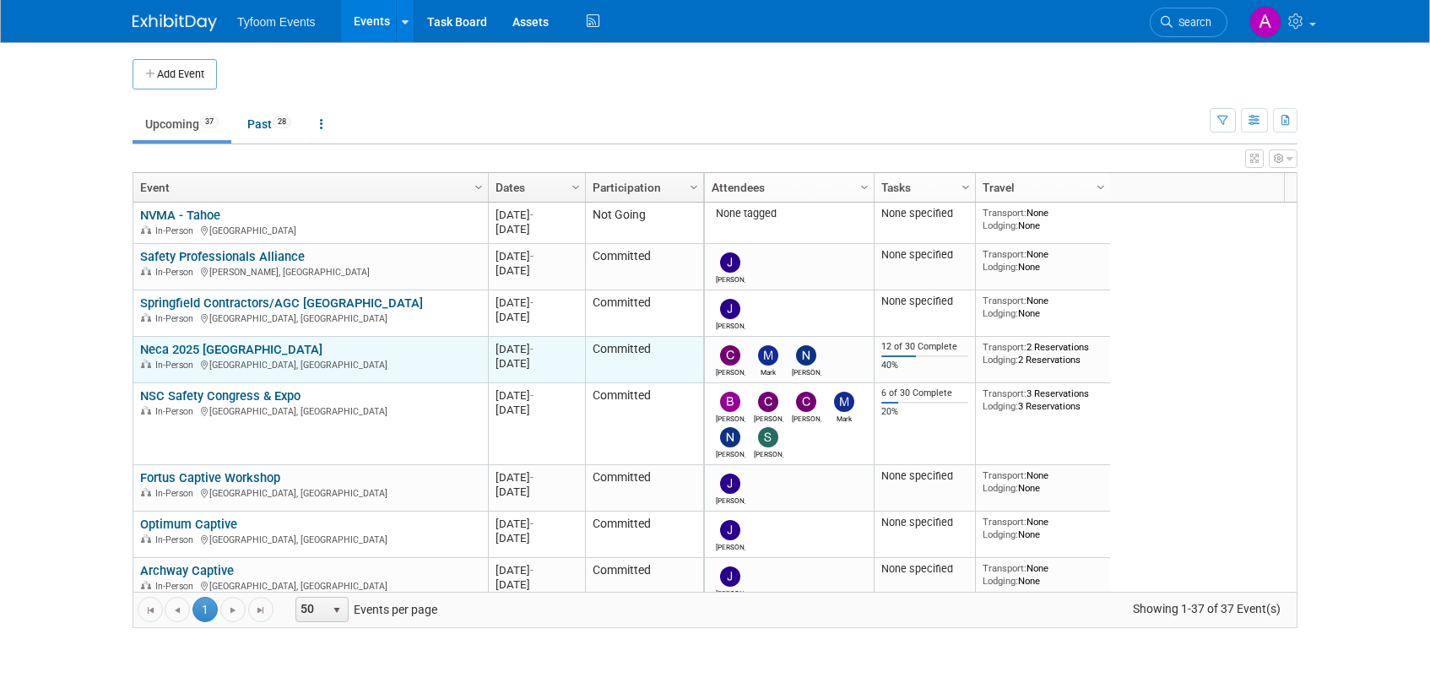
click at [204, 347] on link "Neca 2025 [GEOGRAPHIC_DATA]" at bounding box center [231, 349] width 182 height 15
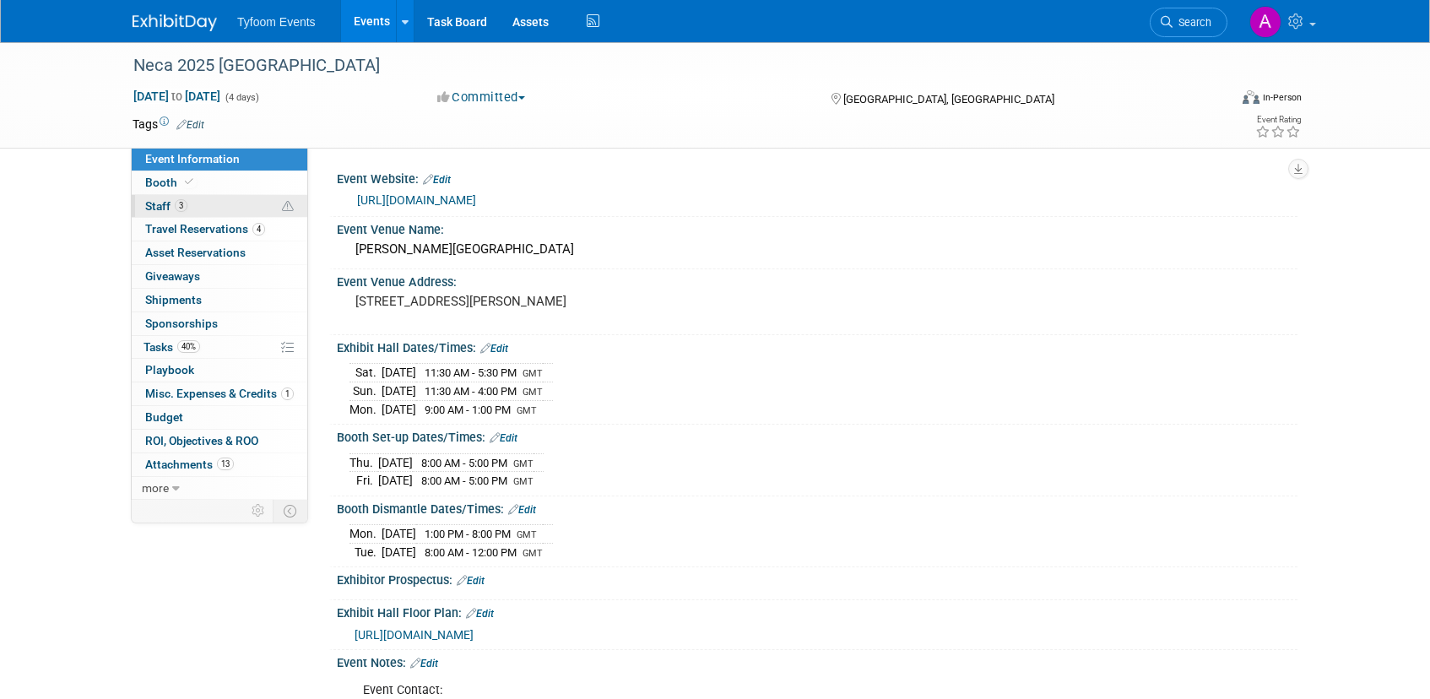
click at [165, 204] on span "Staff 3" at bounding box center [166, 206] width 42 height 14
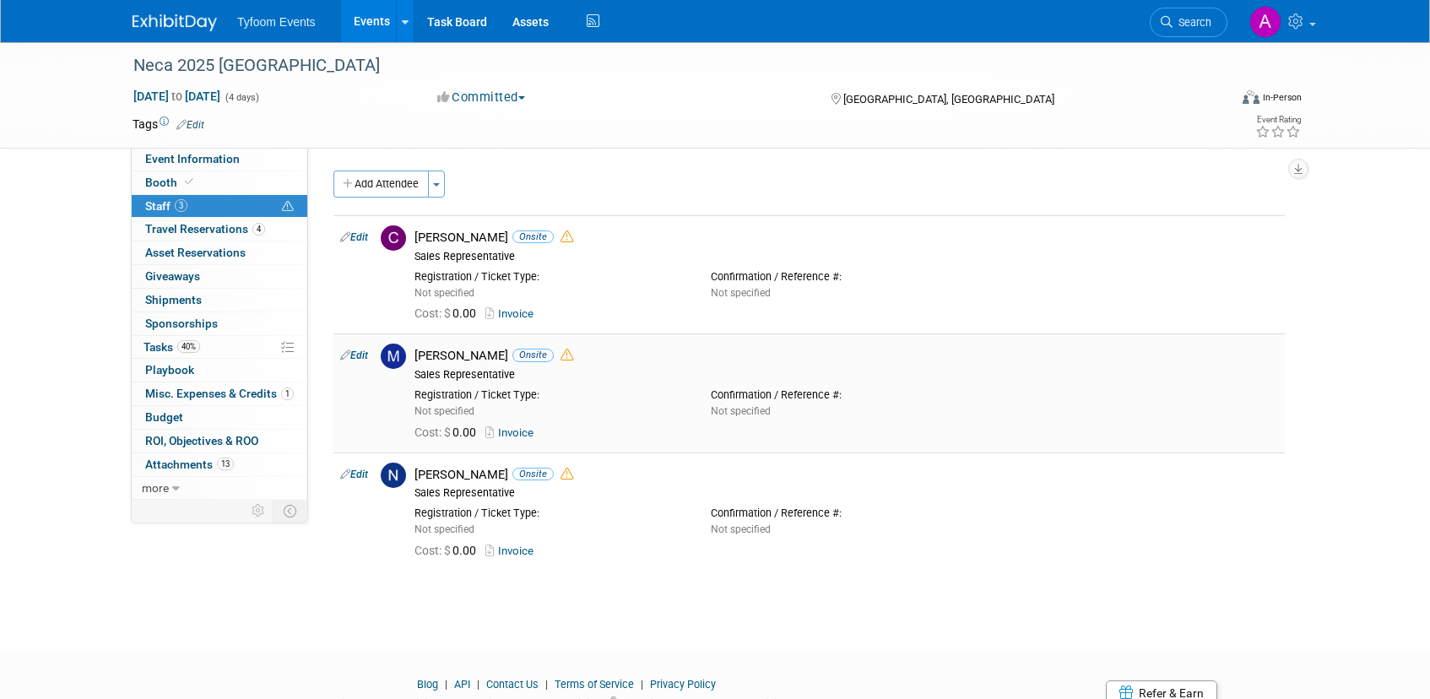
click at [526, 433] on link "Invoice" at bounding box center [513, 432] width 55 height 13
click at [518, 548] on link "Invoice" at bounding box center [513, 551] width 55 height 13
click at [194, 160] on span "Event Information" at bounding box center [192, 159] width 95 height 14
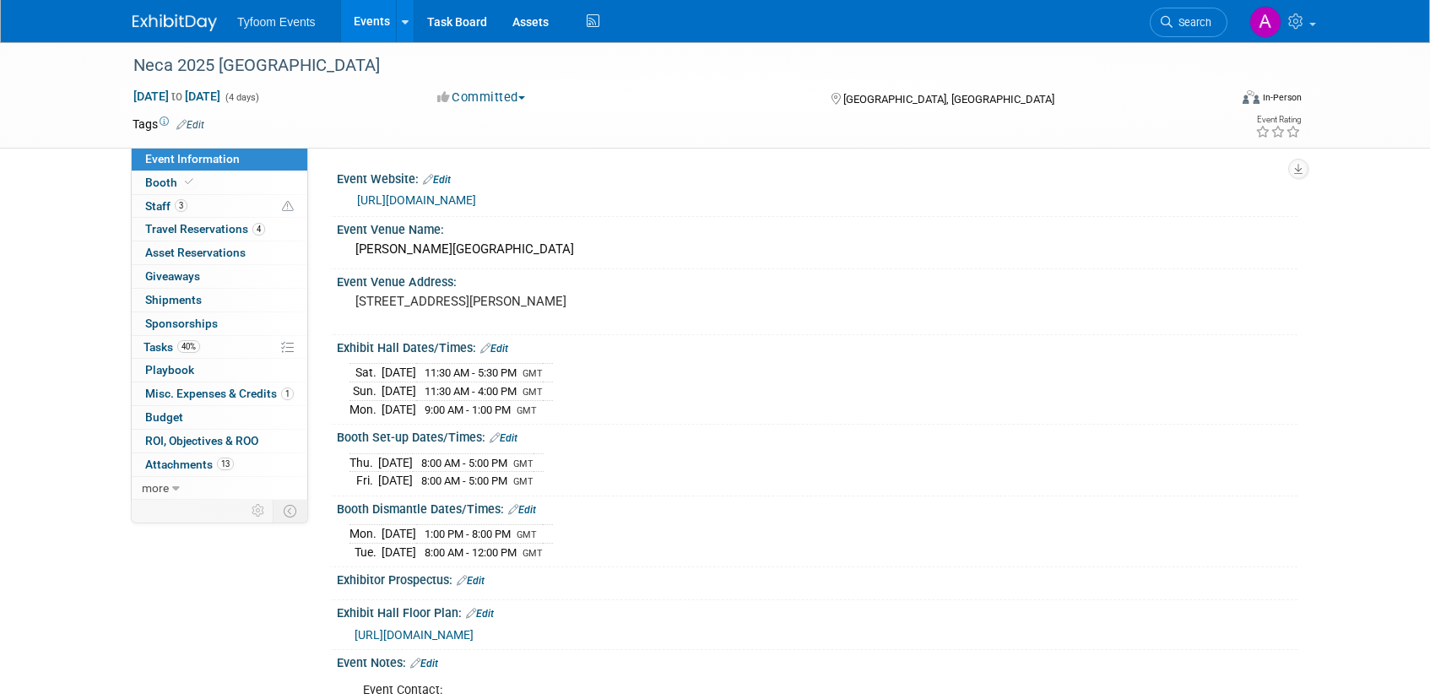
click at [464, 205] on link "[URL][DOMAIN_NAME]" at bounding box center [416, 200] width 119 height 14
click at [476, 201] on link "[URL][DOMAIN_NAME]" at bounding box center [416, 200] width 119 height 14
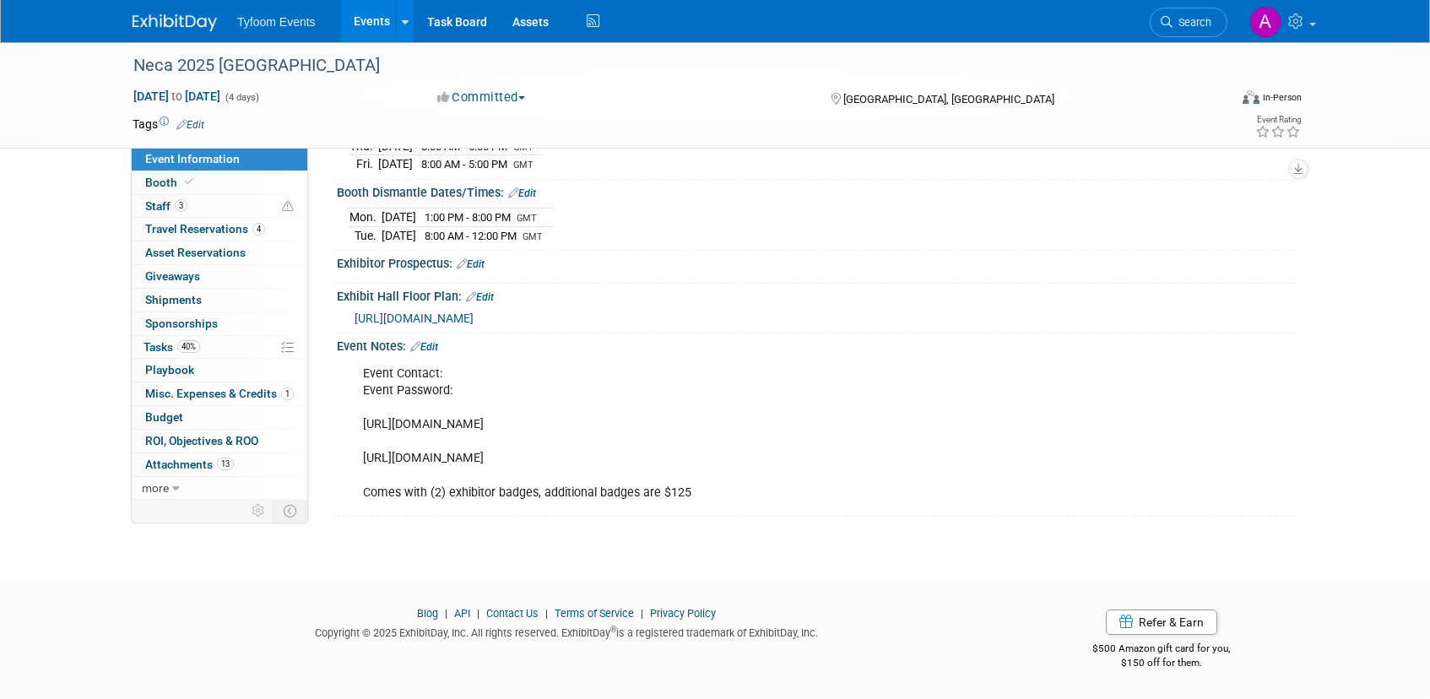
drag, startPoint x: 642, startPoint y: 457, endPoint x: 354, endPoint y: 457, distance: 287.9
click at [354, 457] on div "Event Contact: Event Password: [SECURITY_DATA][DOMAIN_NAME] [URL][DOMAIN_NAME] …" at bounding box center [731, 433] width 761 height 153
click at [814, 507] on div "Event Contact: Event Password: [SECURITY_DATA][DOMAIN_NAME] [URL][DOMAIN_NAME] …" at bounding box center [731, 433] width 761 height 153
drag, startPoint x: 606, startPoint y: 455, endPoint x: 357, endPoint y: 450, distance: 249.2
click at [357, 450] on div "Event Contact: Event Password: [SECURITY_DATA][DOMAIN_NAME] [URL][DOMAIN_NAME] …" at bounding box center [731, 433] width 761 height 153
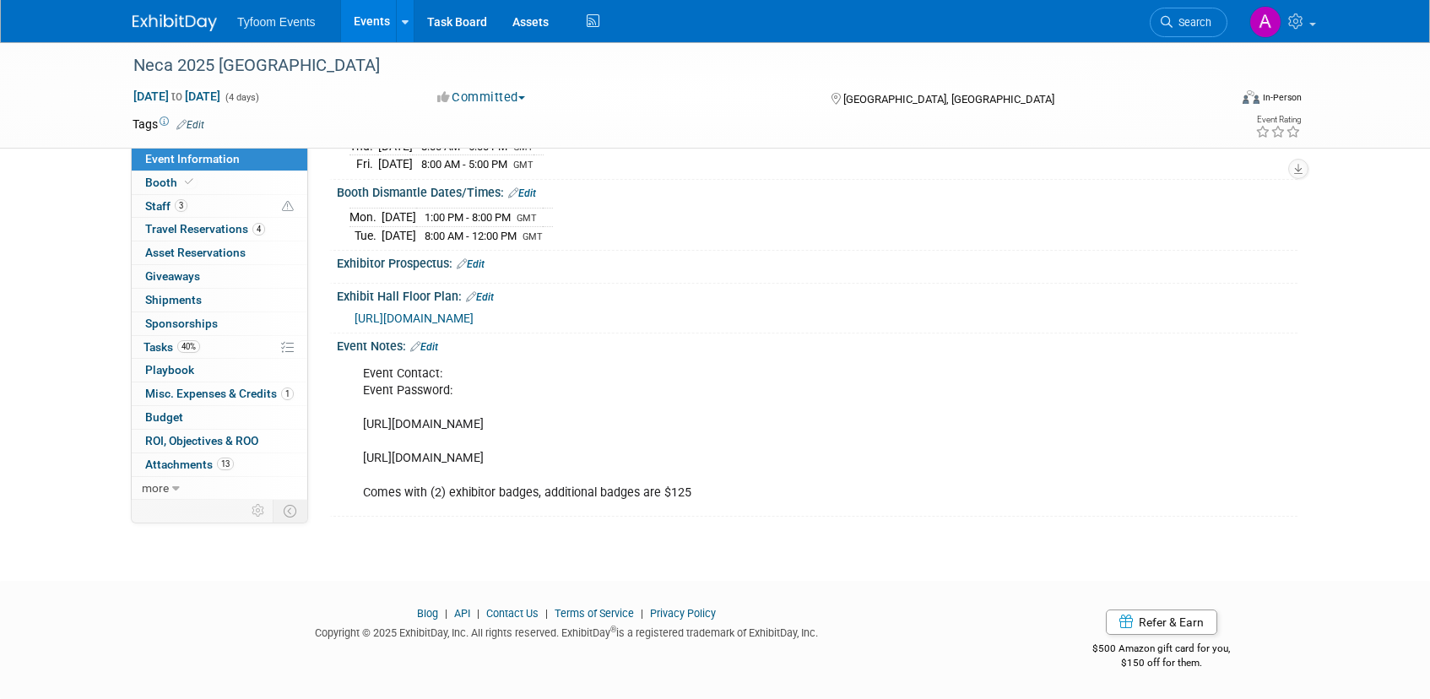
copy div "[URL][DOMAIN_NAME]"
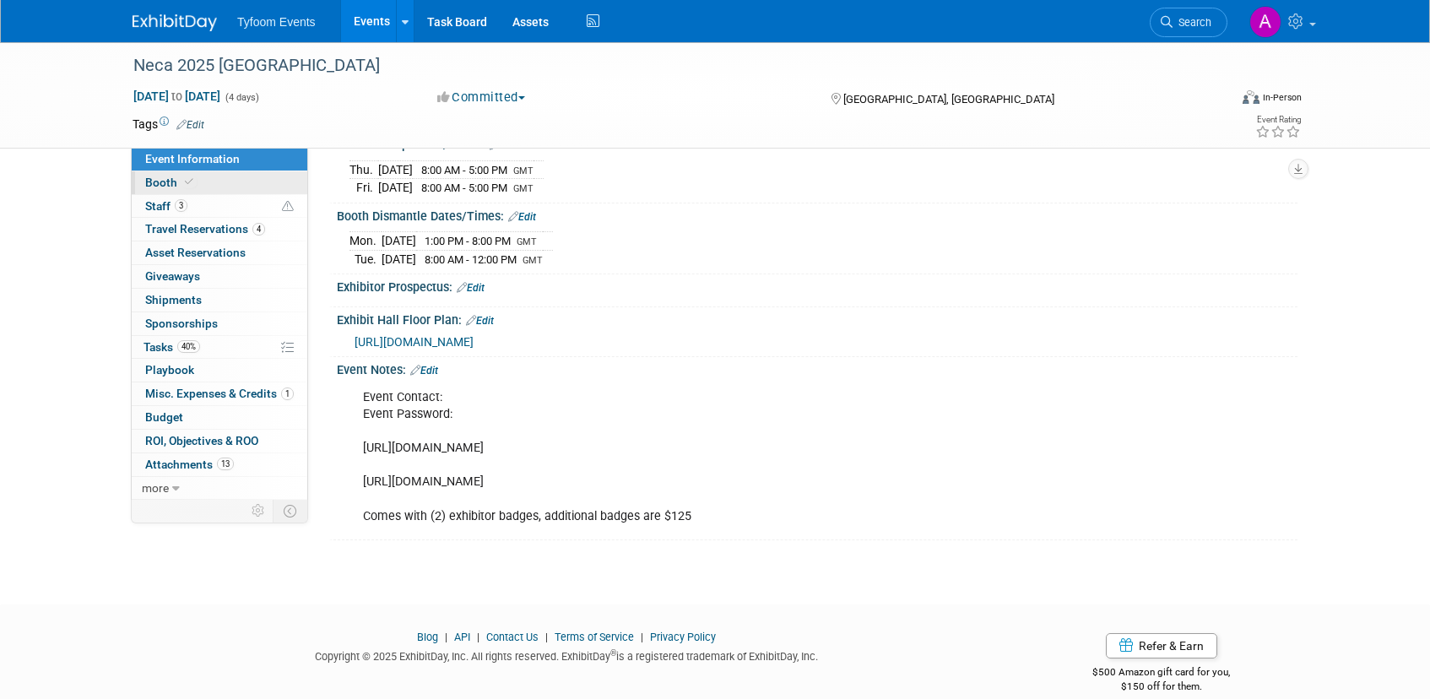
scroll to position [0, 0]
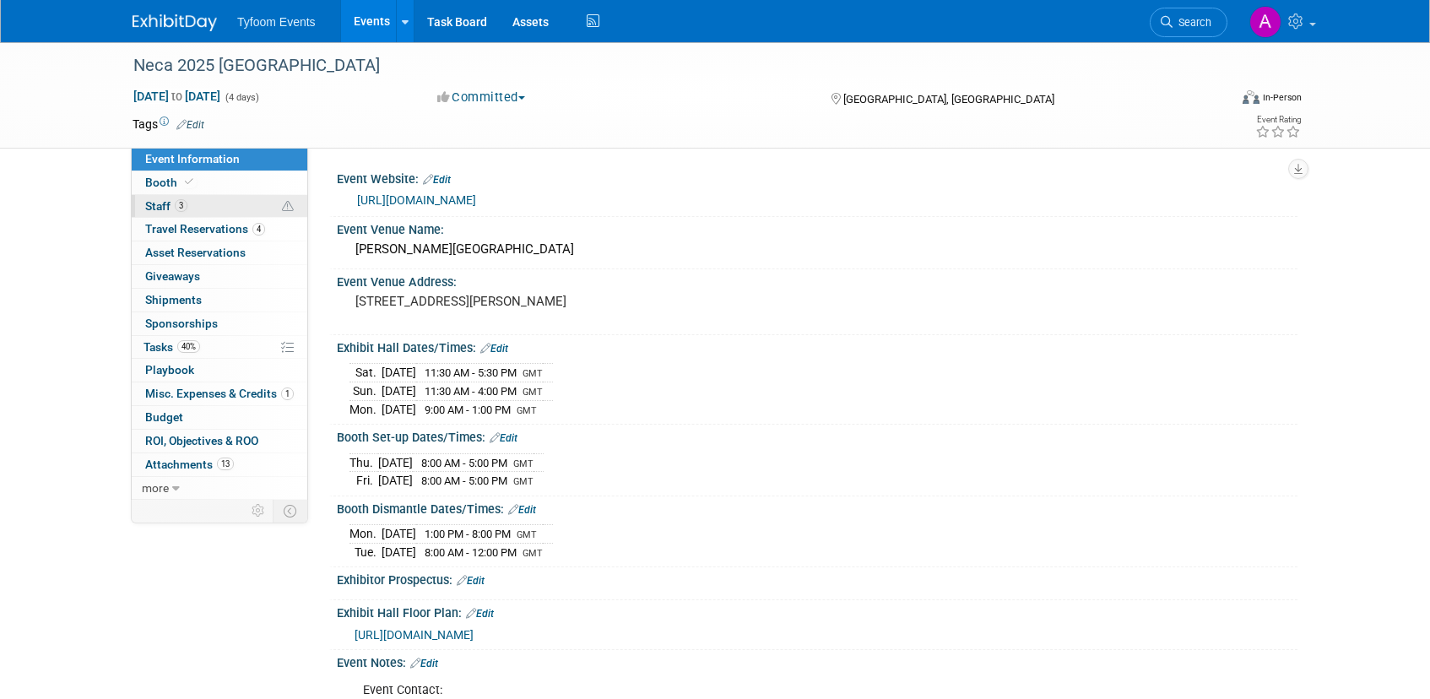
click at [157, 204] on span "Staff 3" at bounding box center [166, 206] width 42 height 14
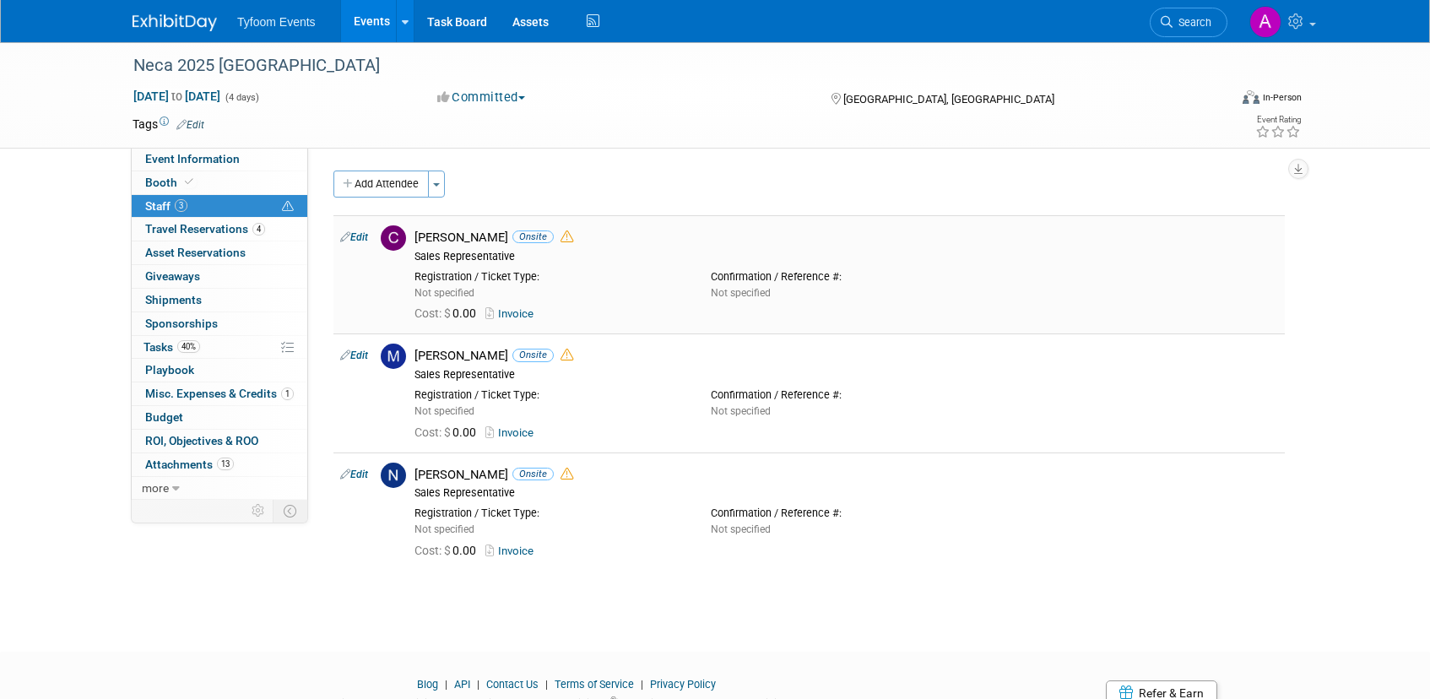
click at [526, 312] on link "Invoice" at bounding box center [513, 313] width 55 height 13
click at [207, 158] on span "Event Information" at bounding box center [192, 159] width 95 height 14
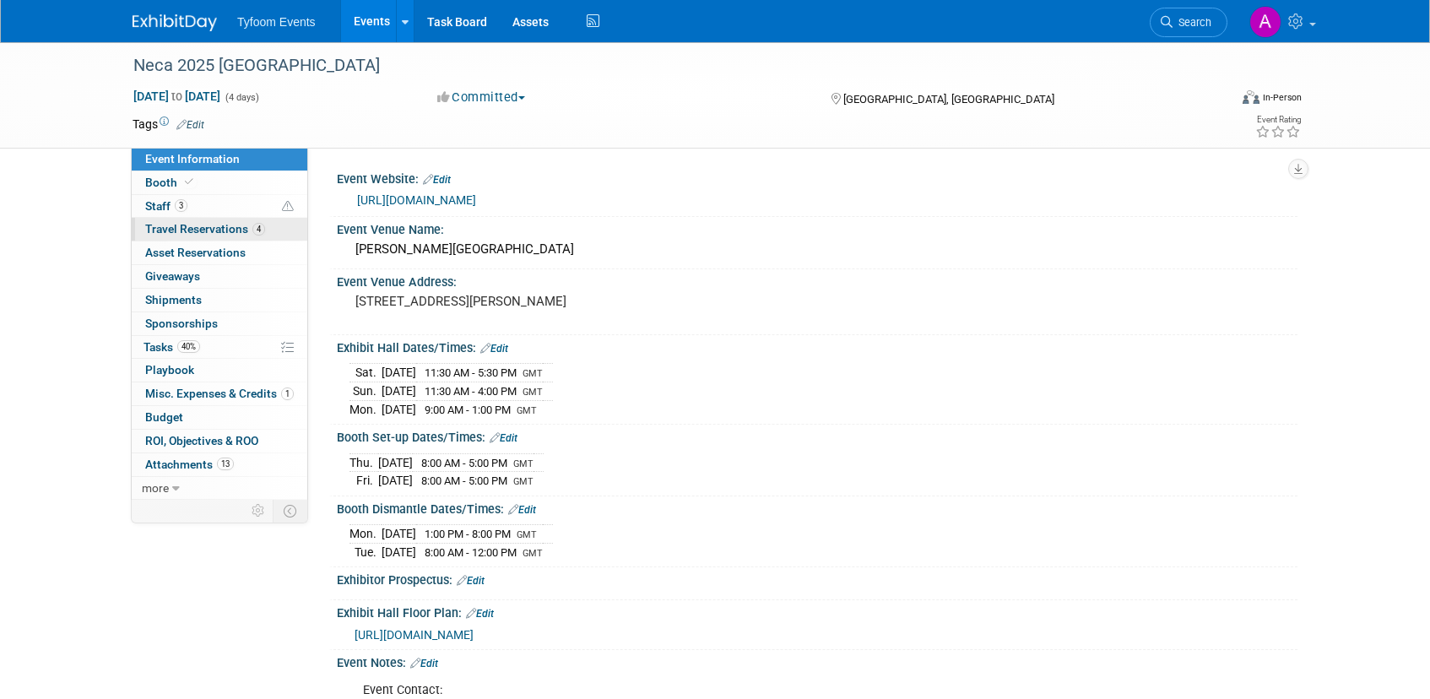
click at [199, 227] on span "Travel Reservations 4" at bounding box center [205, 229] width 120 height 14
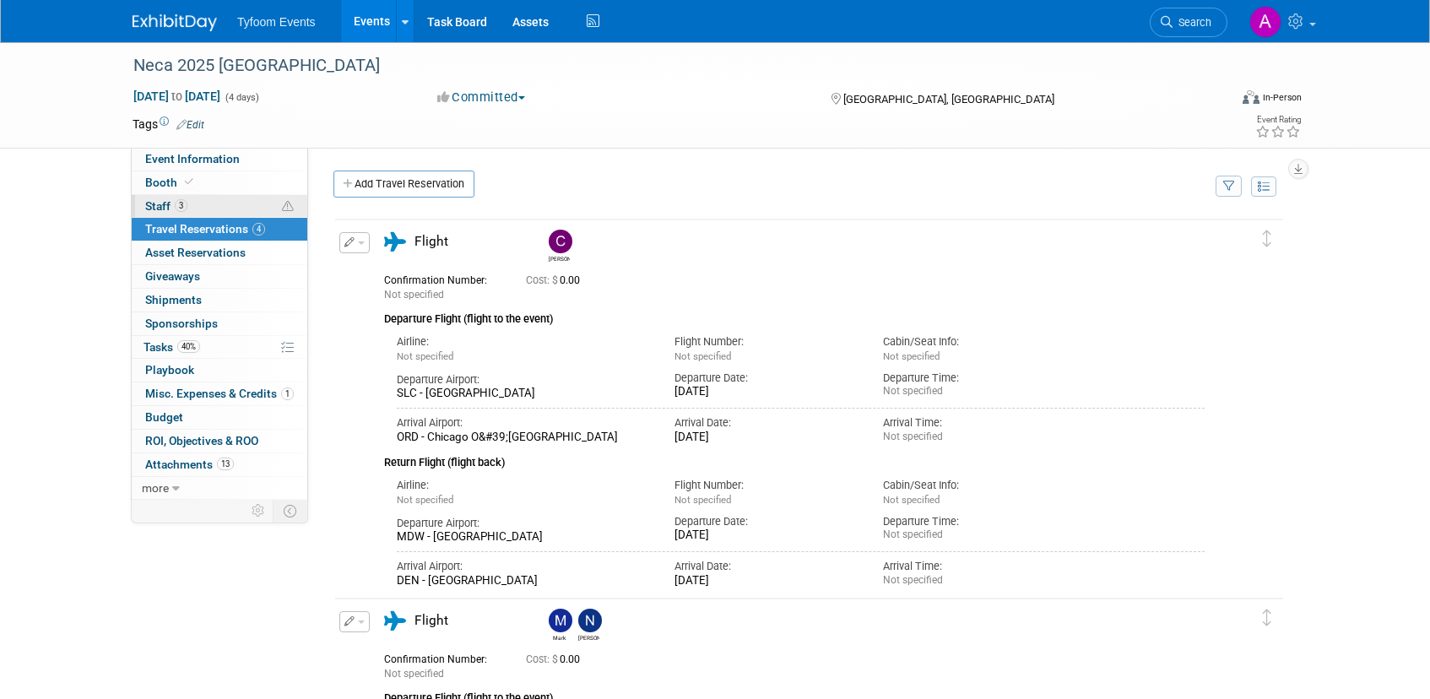
click at [169, 210] on span "Staff 3" at bounding box center [166, 206] width 42 height 14
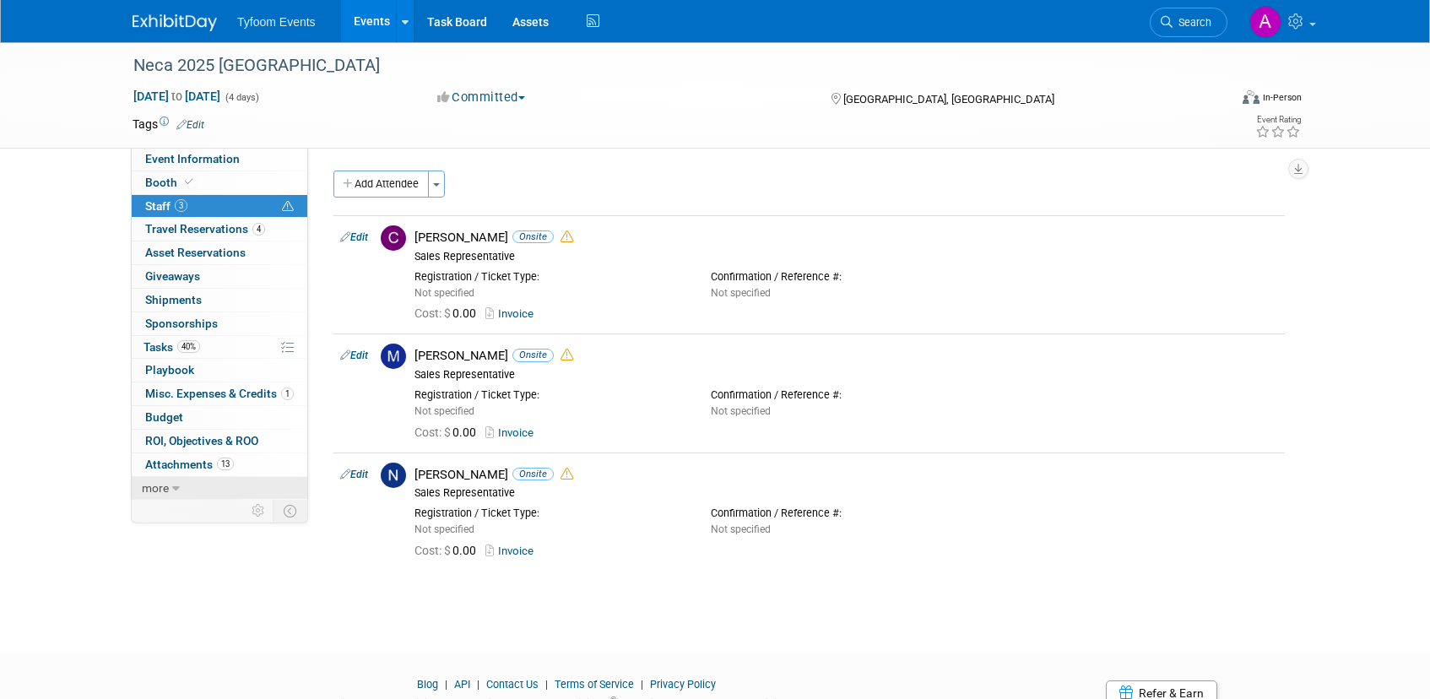
click at [169, 493] on link "more" at bounding box center [220, 488] width 176 height 23
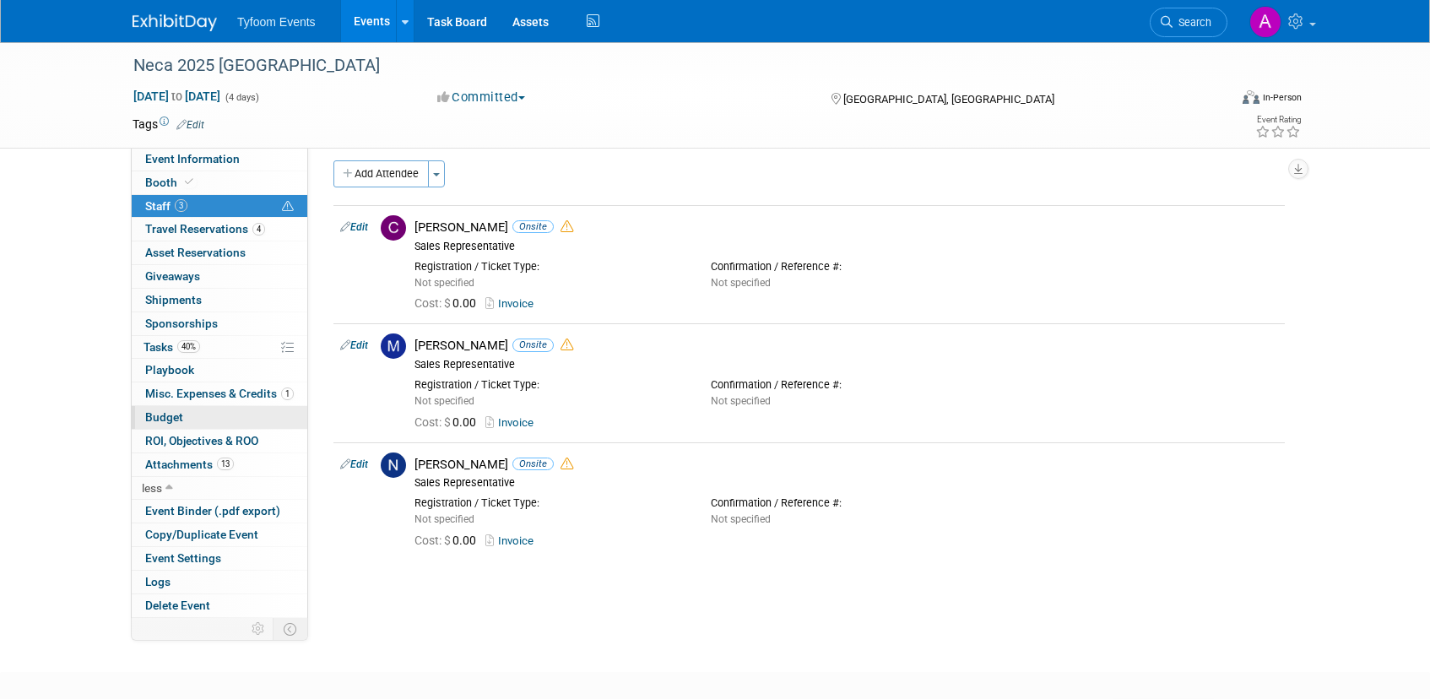
scroll to position [23, 0]
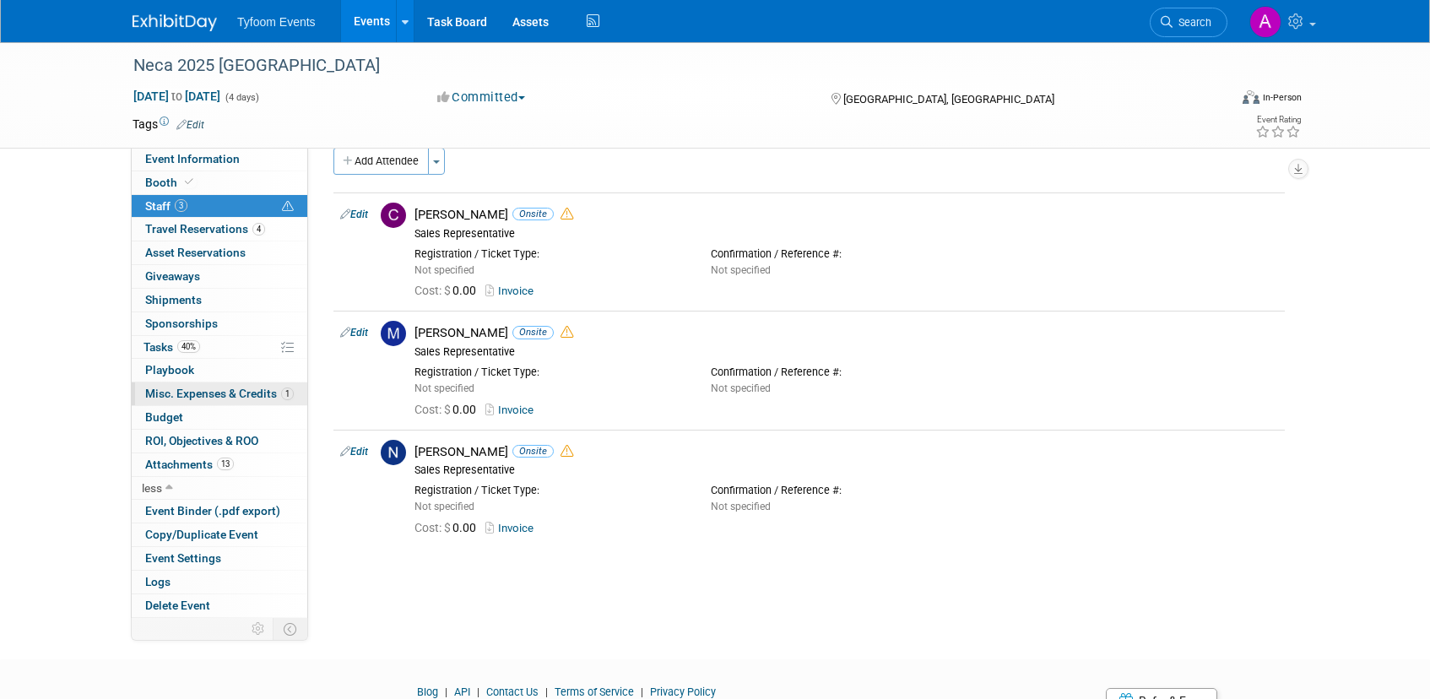
click at [205, 397] on span "Misc. Expenses & Credits 1" at bounding box center [219, 394] width 149 height 14
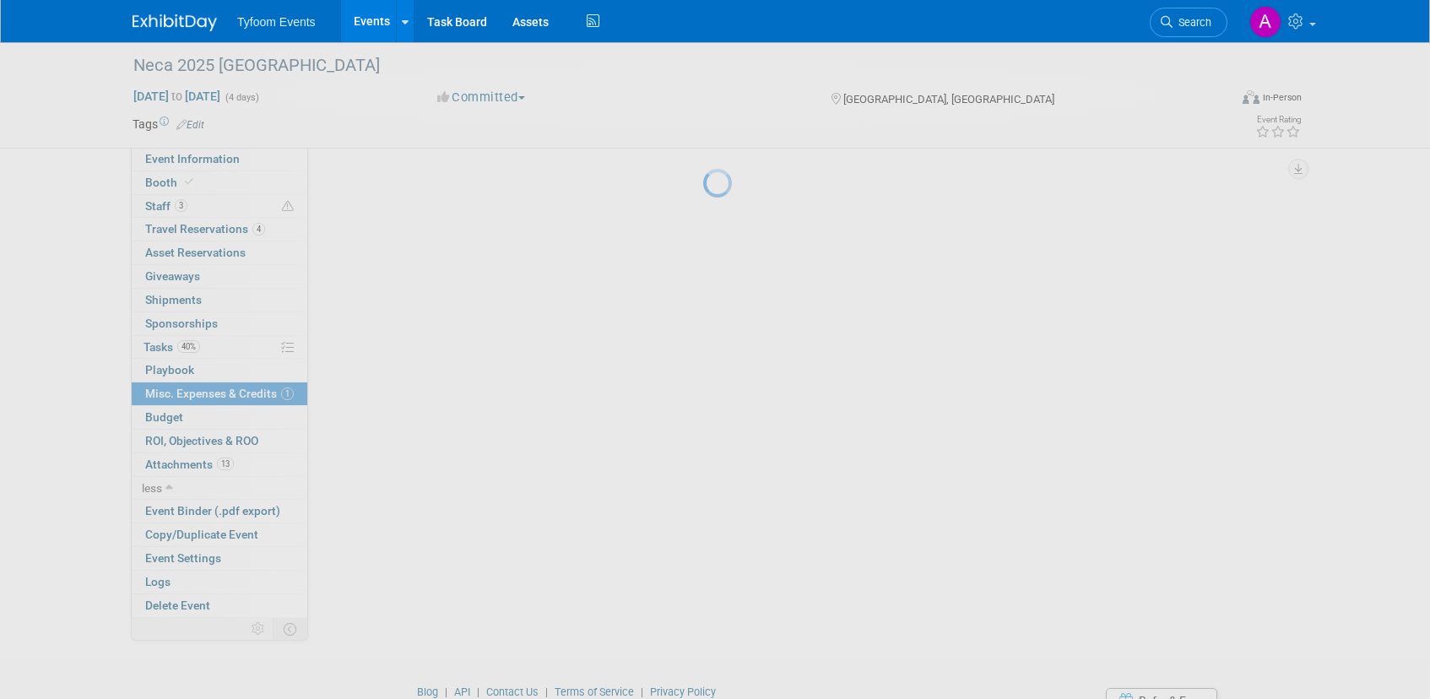
scroll to position [0, 0]
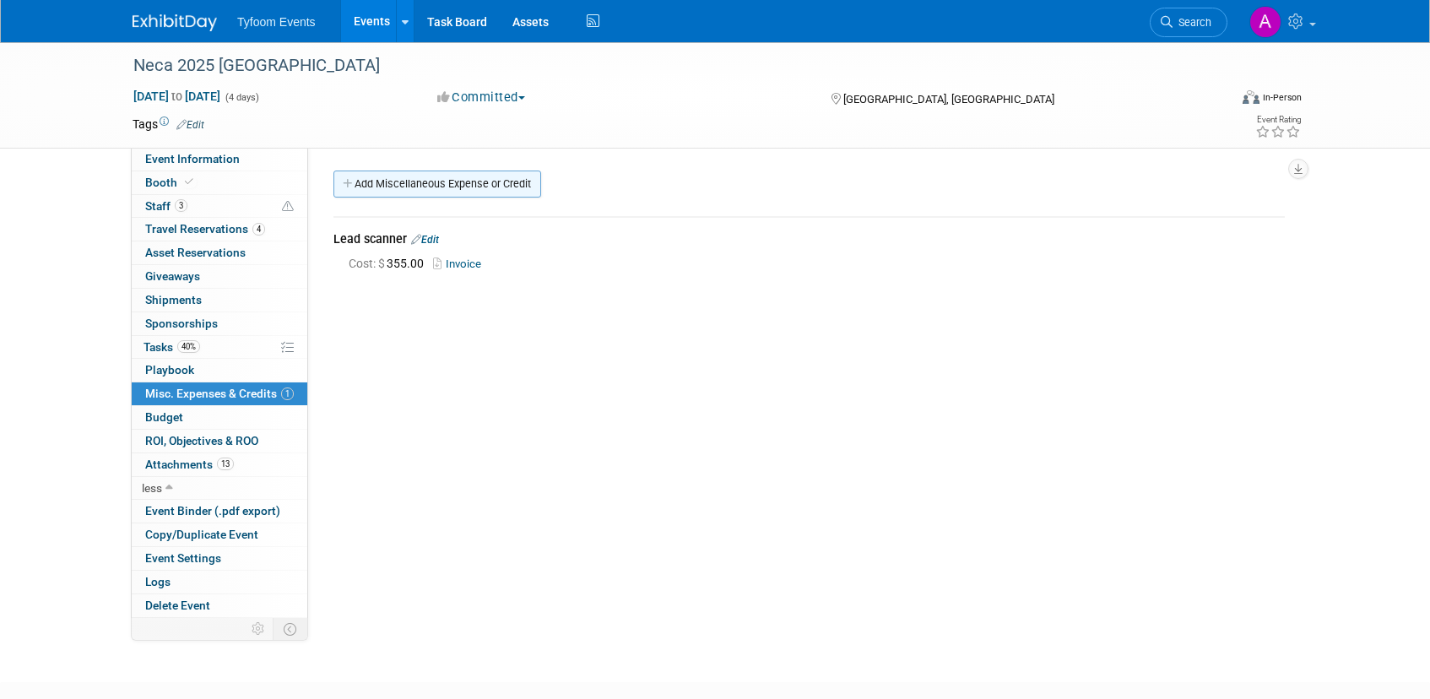
click at [378, 189] on link "Add Miscellaneous Expense or Credit" at bounding box center [438, 184] width 208 height 27
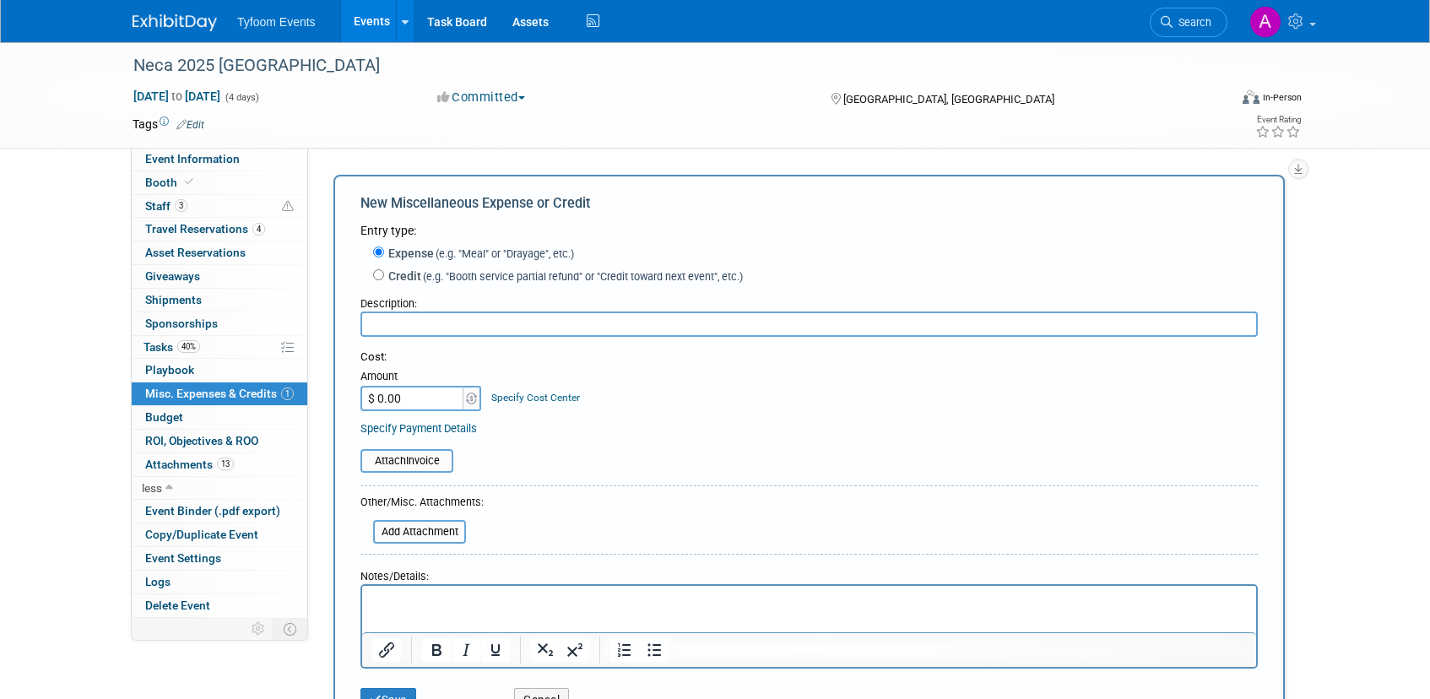
click at [392, 396] on input "$ 0.00" at bounding box center [414, 398] width 106 height 25
type input "$ 825.00"
click at [404, 325] on input "text" at bounding box center [810, 324] width 898 height 25
type input "#"
click at [431, 324] on input "3 tickets to opening night" at bounding box center [810, 324] width 898 height 25
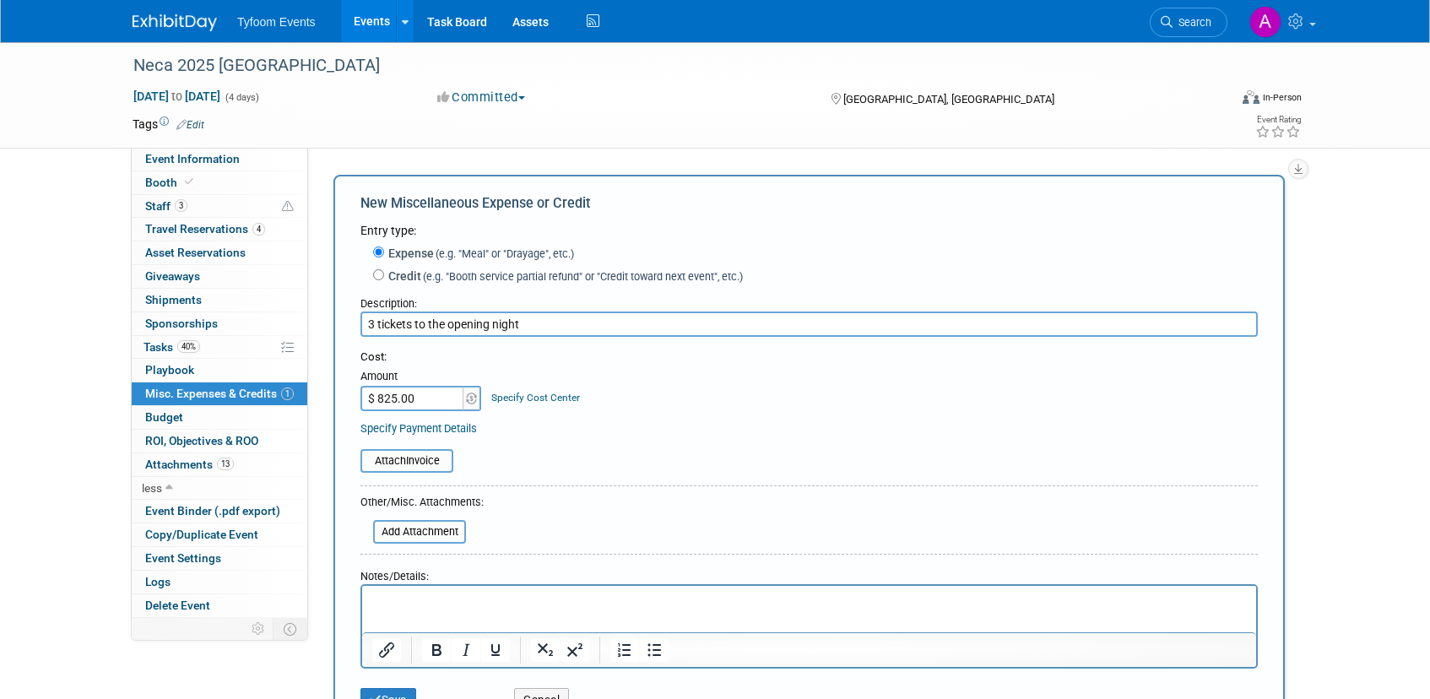
click at [535, 325] on input "3 tickets to the opening night" at bounding box center [810, 324] width 898 height 25
type input "3 tickets to the opening night reception"
click at [382, 456] on input "file" at bounding box center [351, 461] width 201 height 20
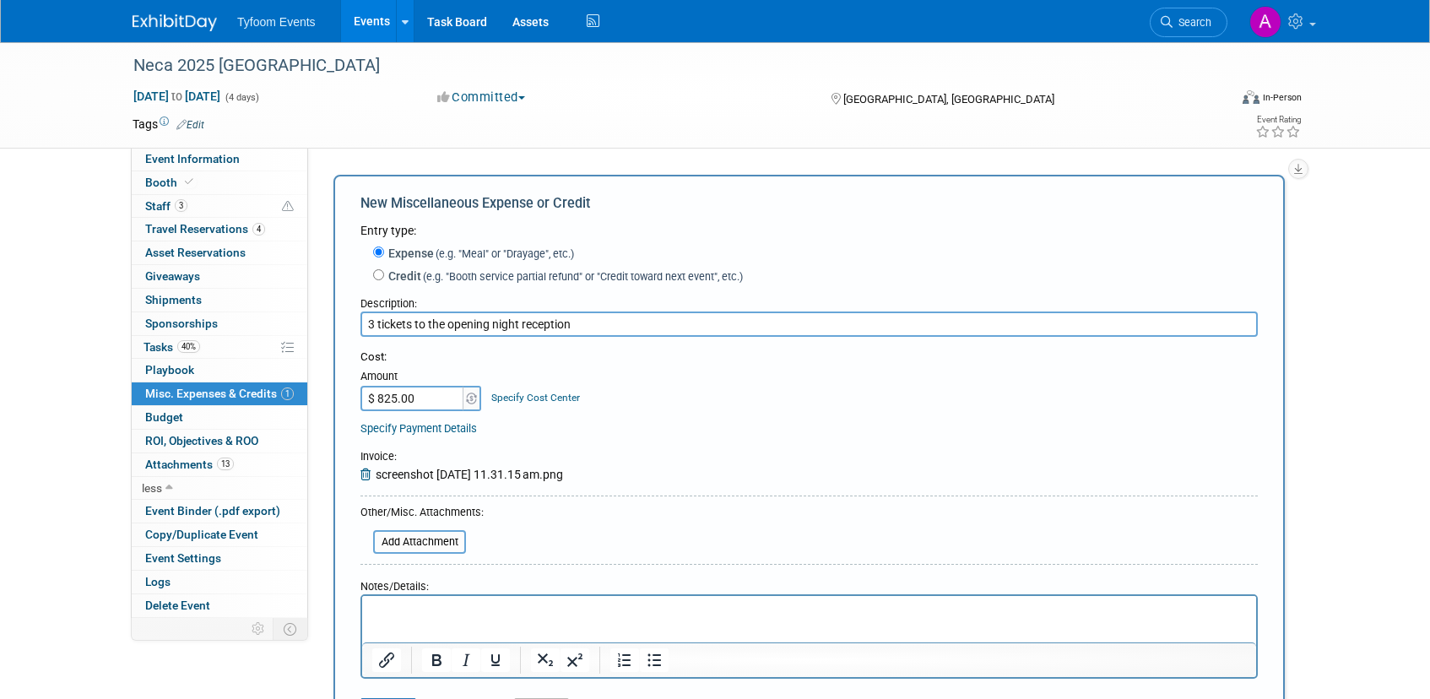
scroll to position [321, 0]
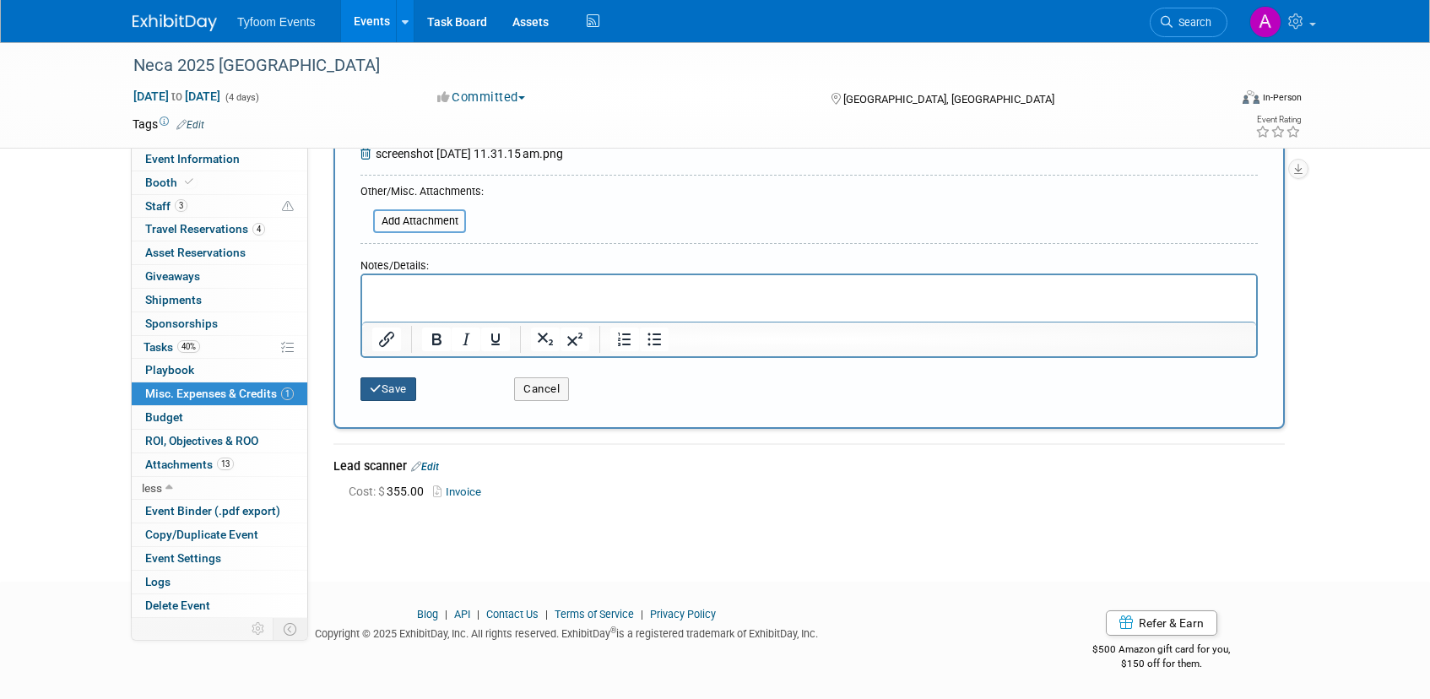
click at [388, 384] on button "Save" at bounding box center [389, 389] width 56 height 24
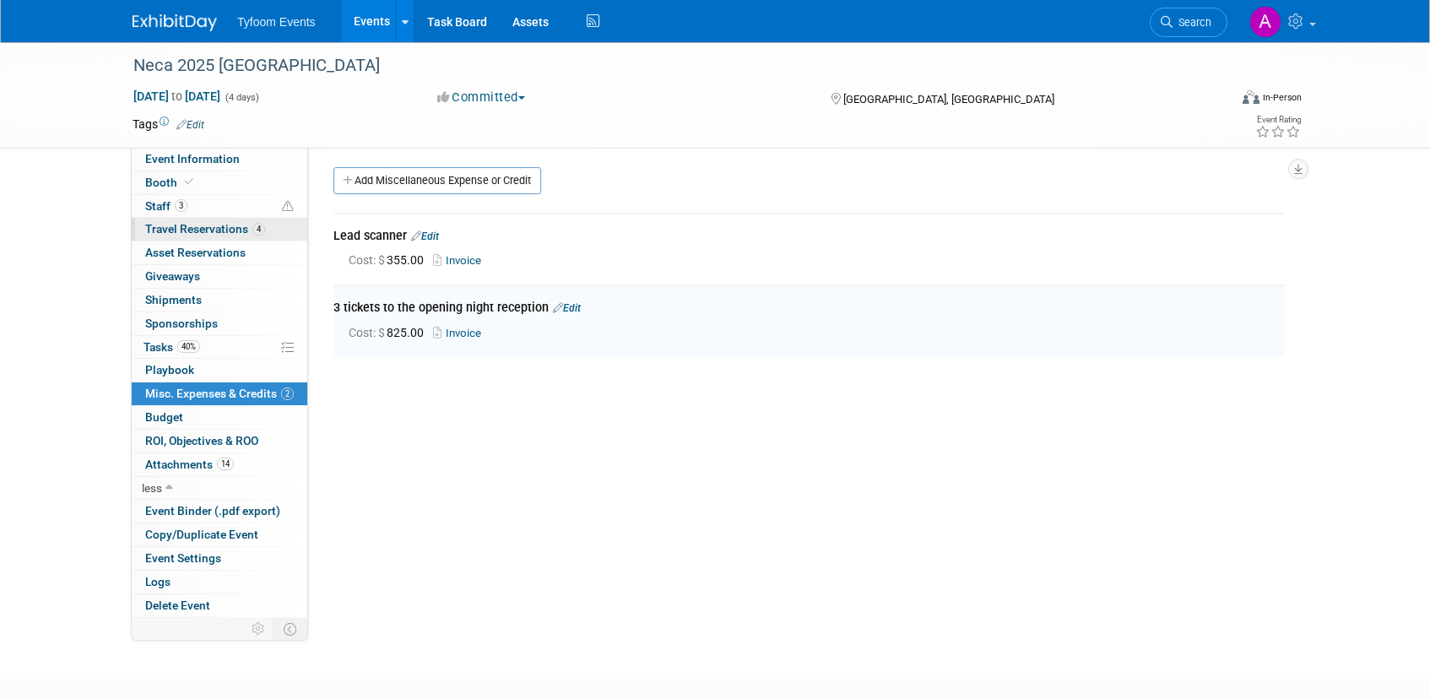
scroll to position [0, 0]
click at [217, 160] on span "Event Information" at bounding box center [192, 159] width 95 height 14
